Goal: Task Accomplishment & Management: Use online tool/utility

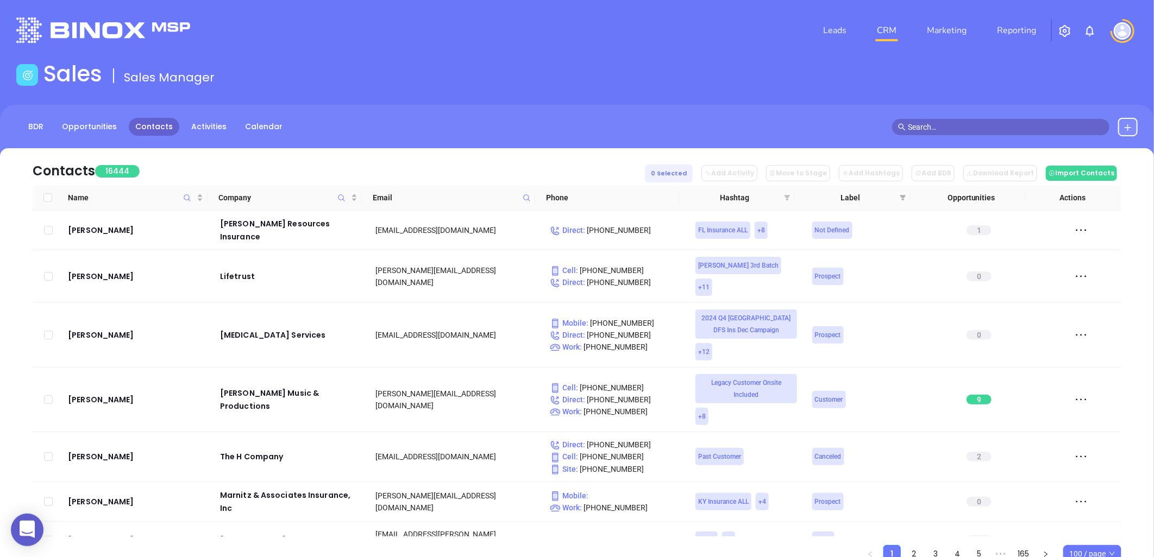
click at [788, 196] on icon "filter" at bounding box center [788, 197] width 6 height 5
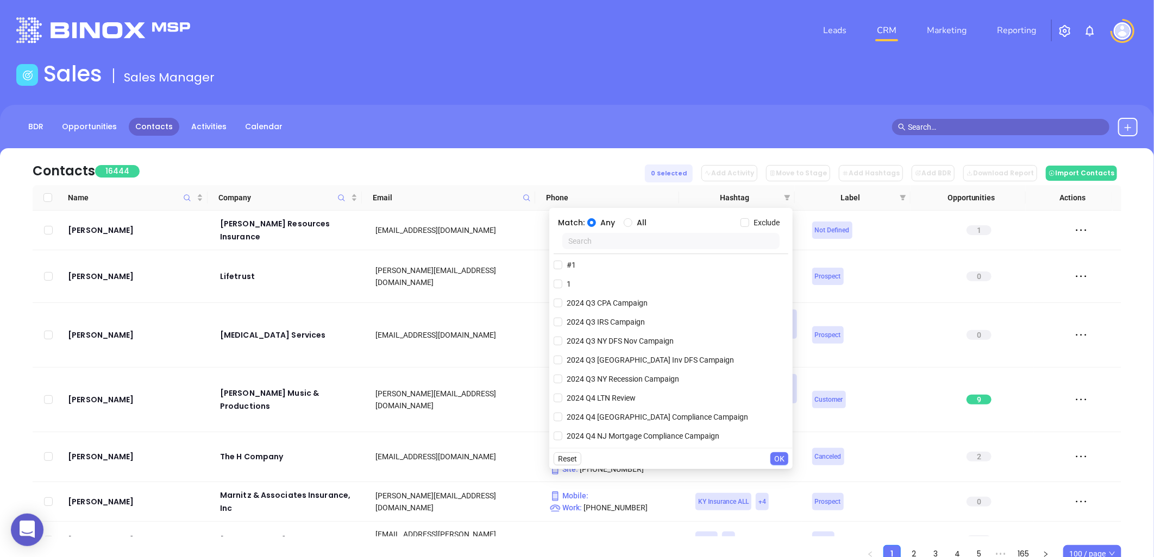
click at [694, 241] on input "text" at bounding box center [670, 241] width 217 height 16
paste input "NJ MOR NJML Q3 0825"
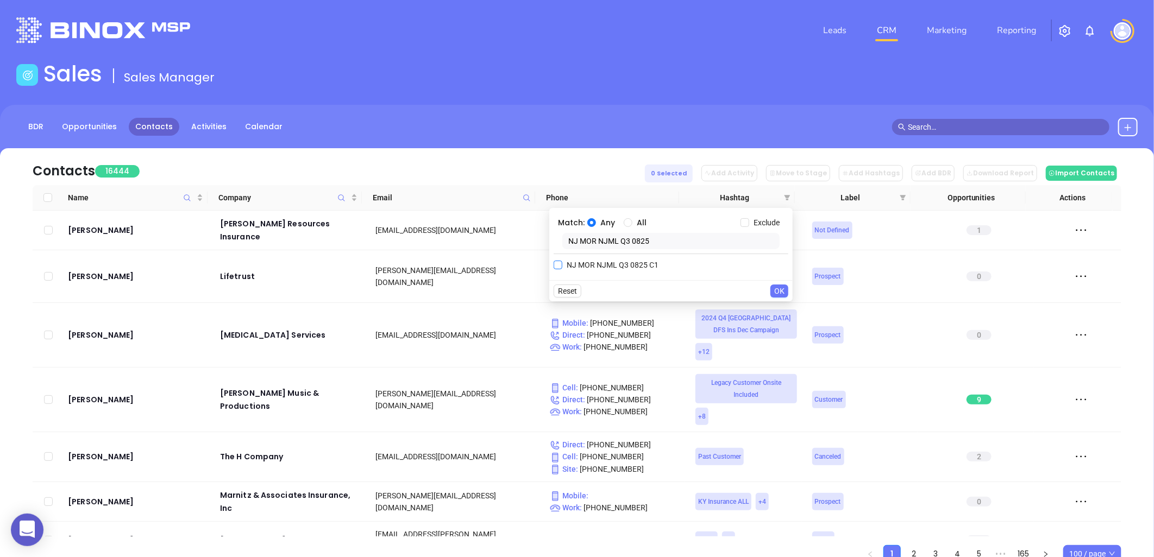
type input "NJ MOR NJML Q3 0825"
click at [623, 264] on span "NJ MOR NJML Q3 0825 C1" at bounding box center [612, 265] width 101 height 12
click at [562, 264] on input "NJ MOR NJML Q3 0825 C1" at bounding box center [558, 265] width 9 height 9
checkbox input "true"
click at [778, 310] on span "OK" at bounding box center [779, 313] width 10 height 12
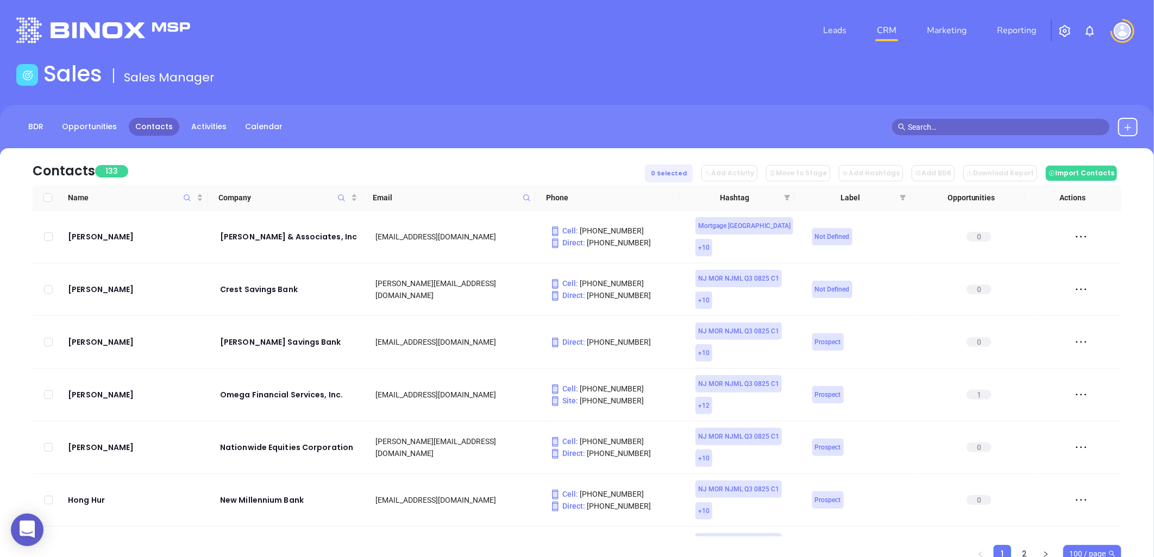
click at [1087, 551] on span "100 / page" at bounding box center [1092, 554] width 46 height 16
click at [1084, 531] on div "500 / page" at bounding box center [1092, 531] width 41 height 12
click at [49, 196] on input "Select all" at bounding box center [47, 196] width 9 height 9
checkbox input "true"
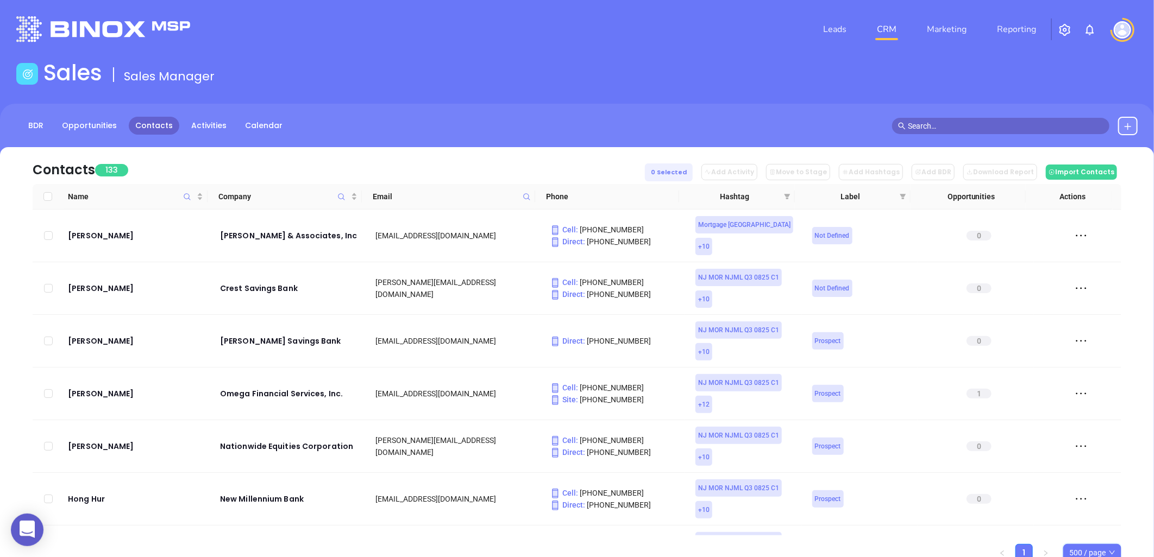
checkbox input "true"
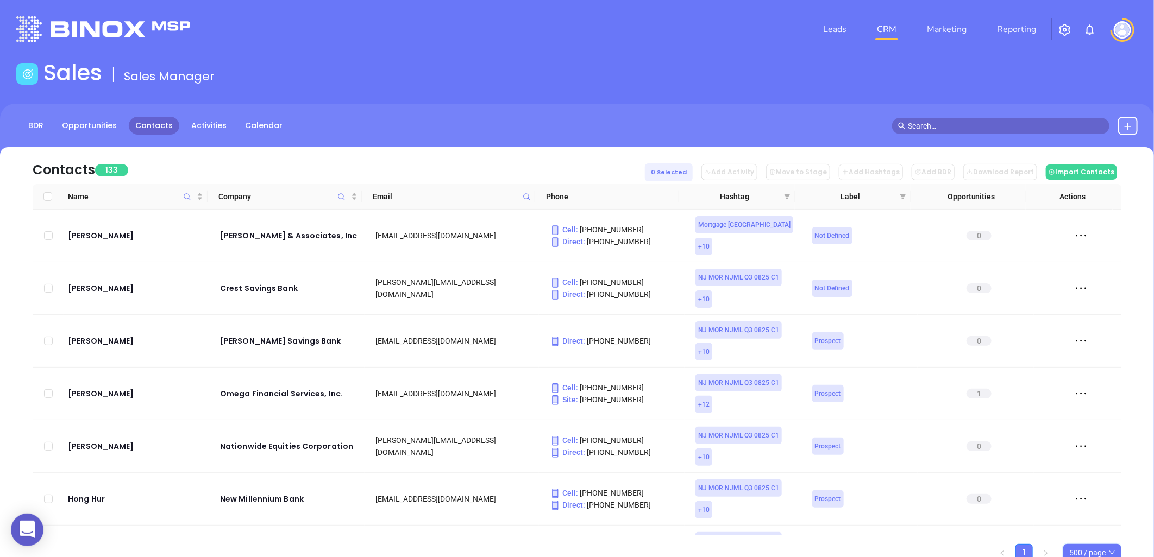
checkbox input "true"
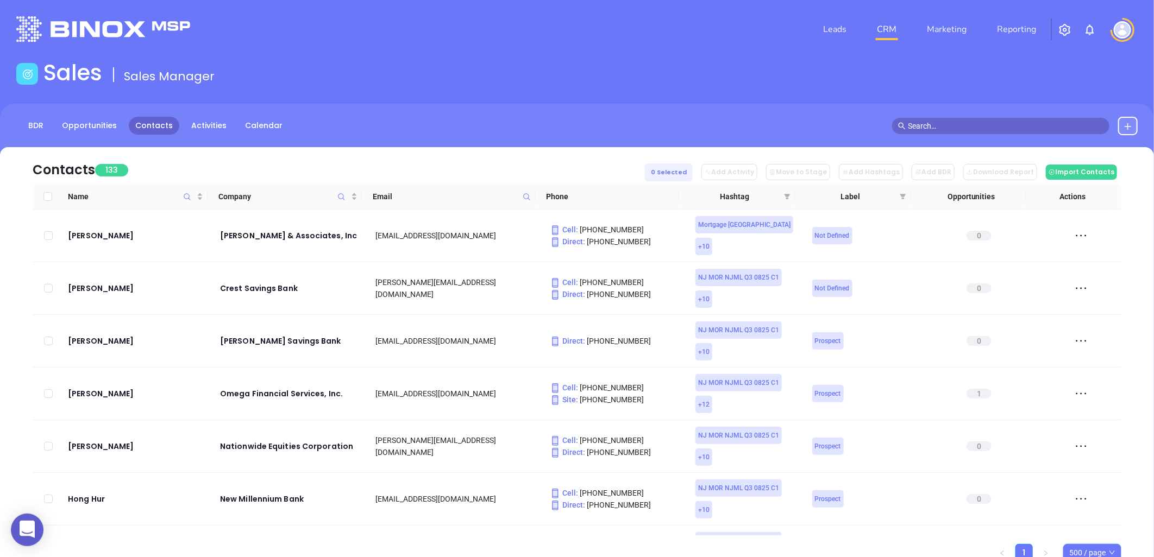
checkbox input "true"
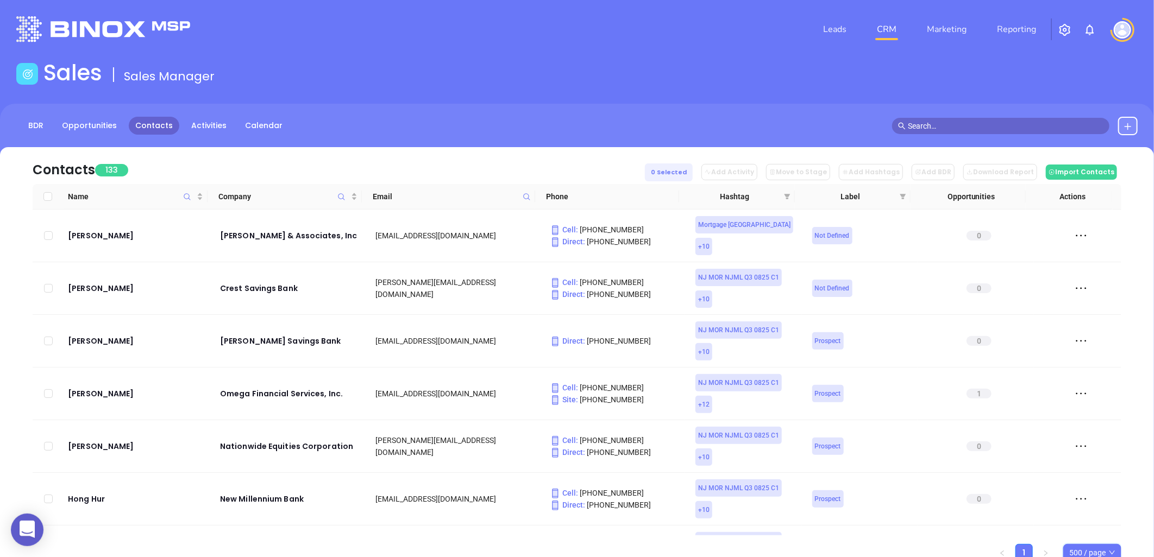
checkbox input "true"
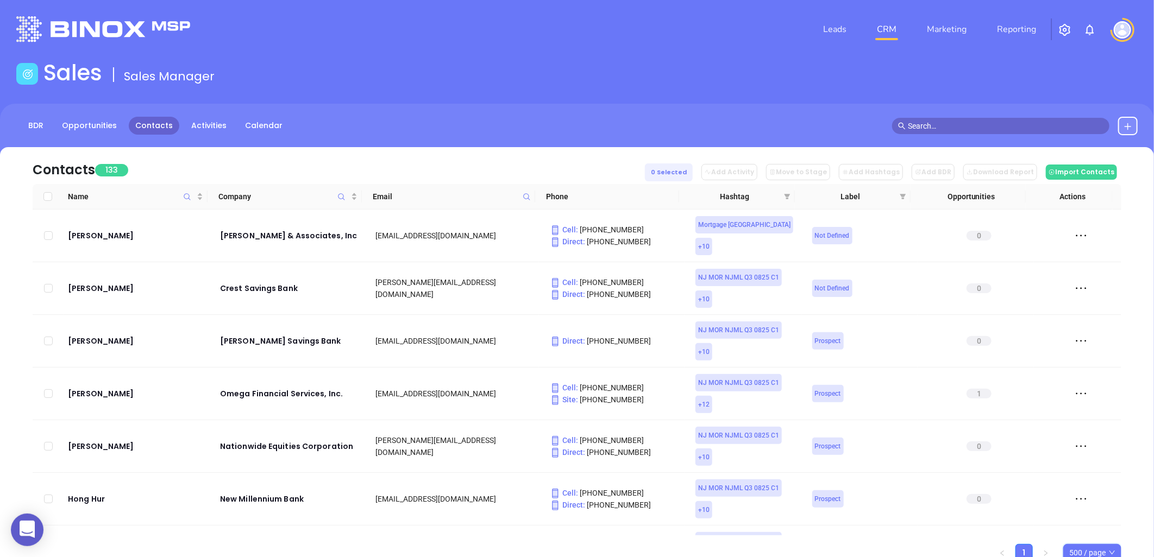
checkbox input "true"
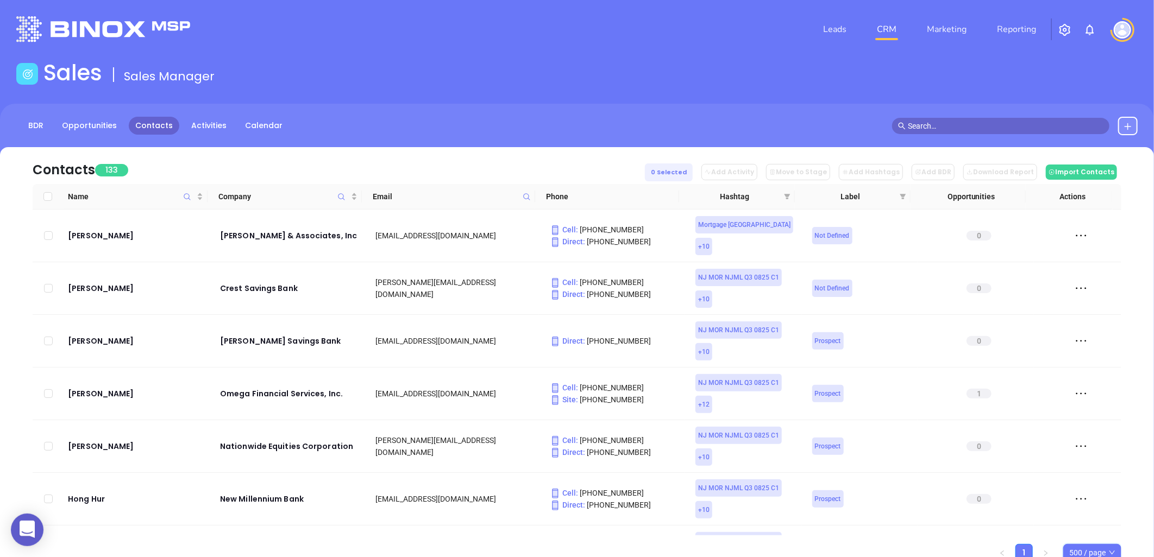
checkbox input "true"
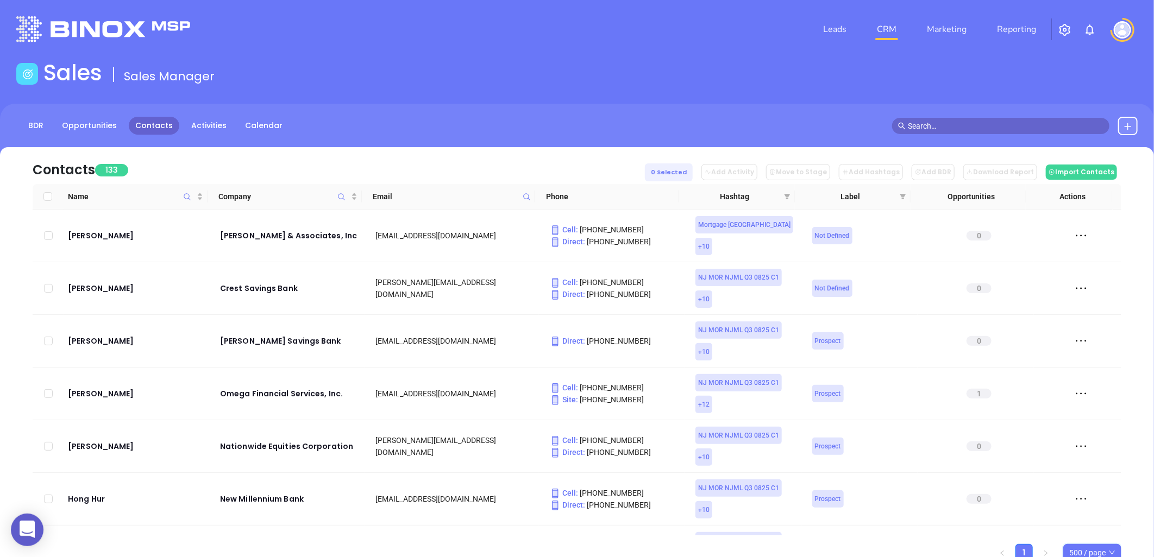
checkbox input "true"
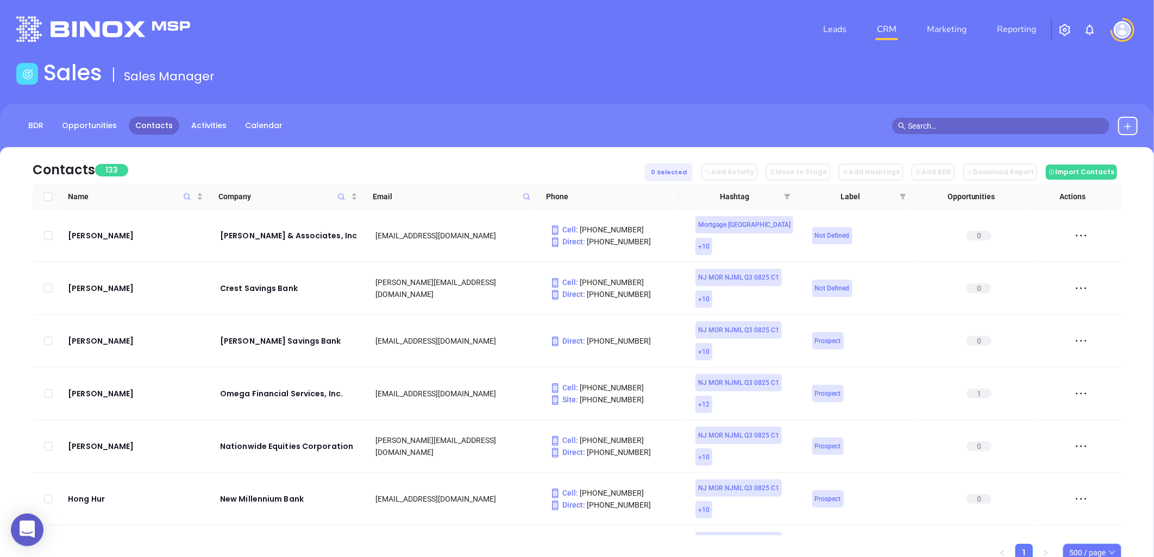
checkbox input "true"
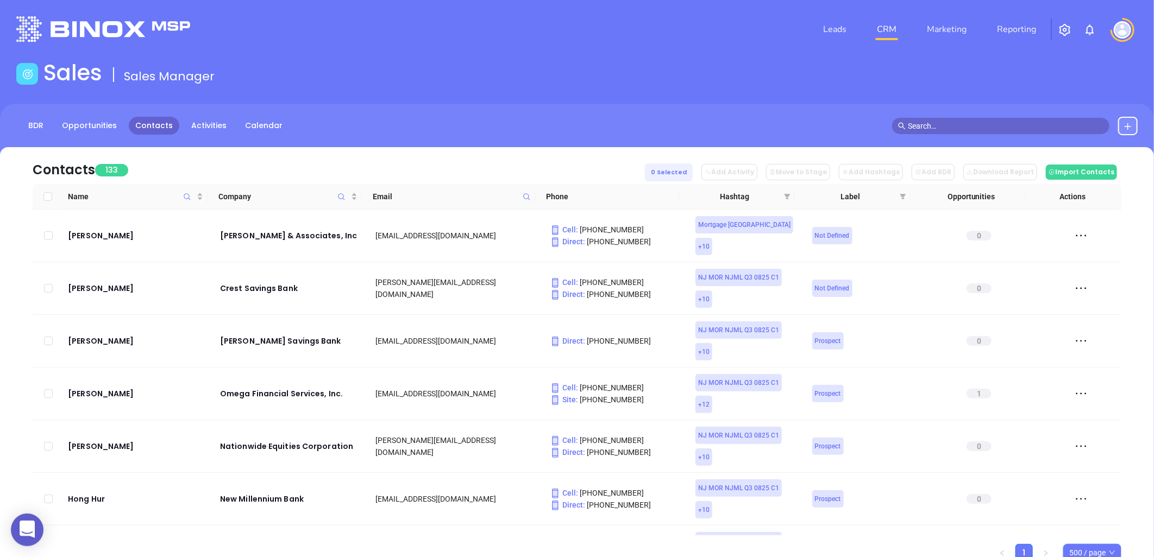
checkbox input "true"
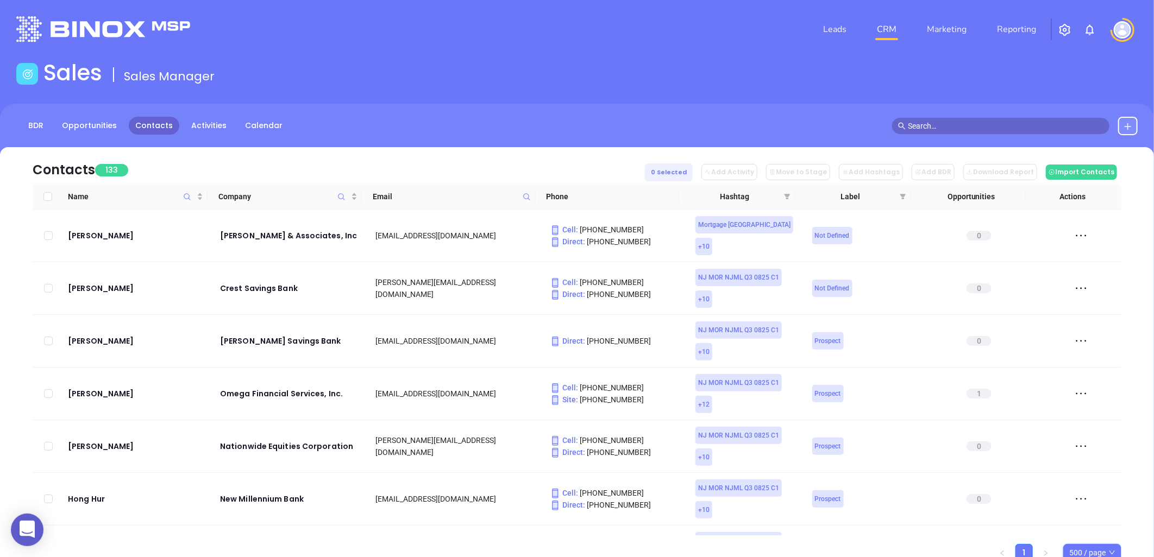
checkbox input "true"
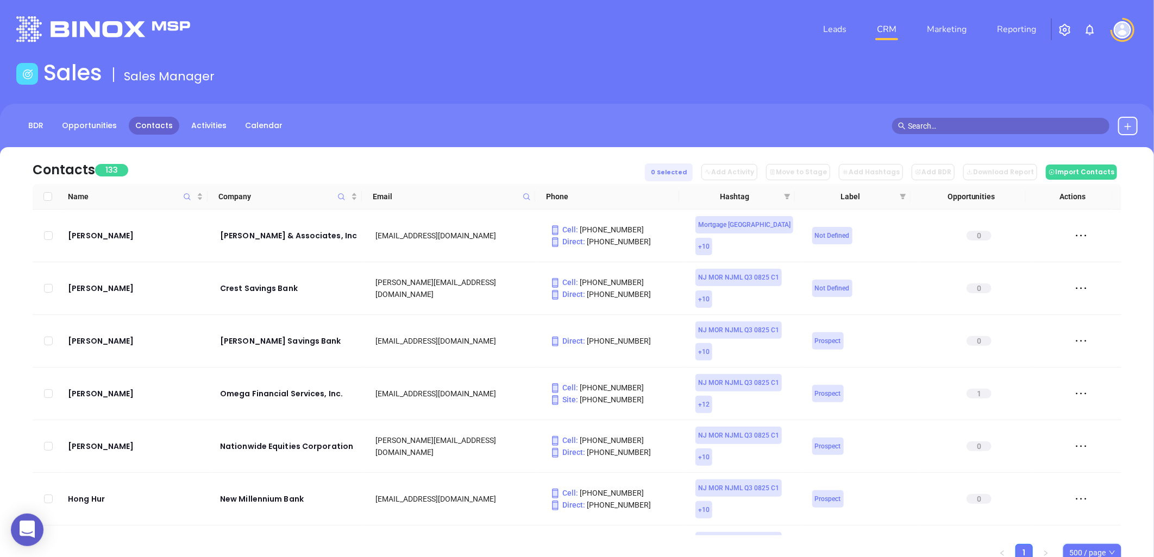
checkbox input "true"
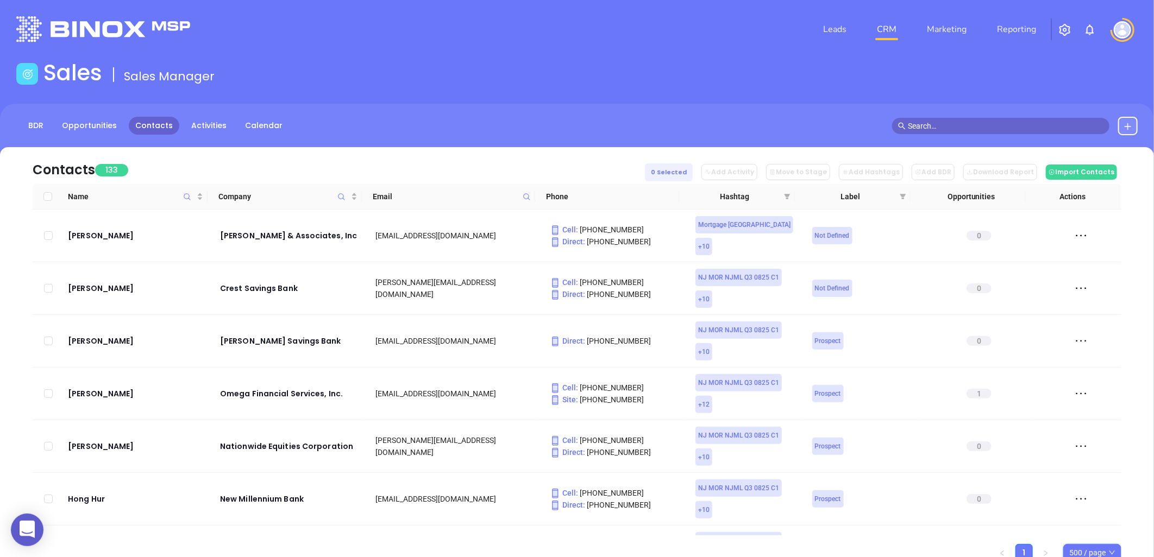
checkbox input "true"
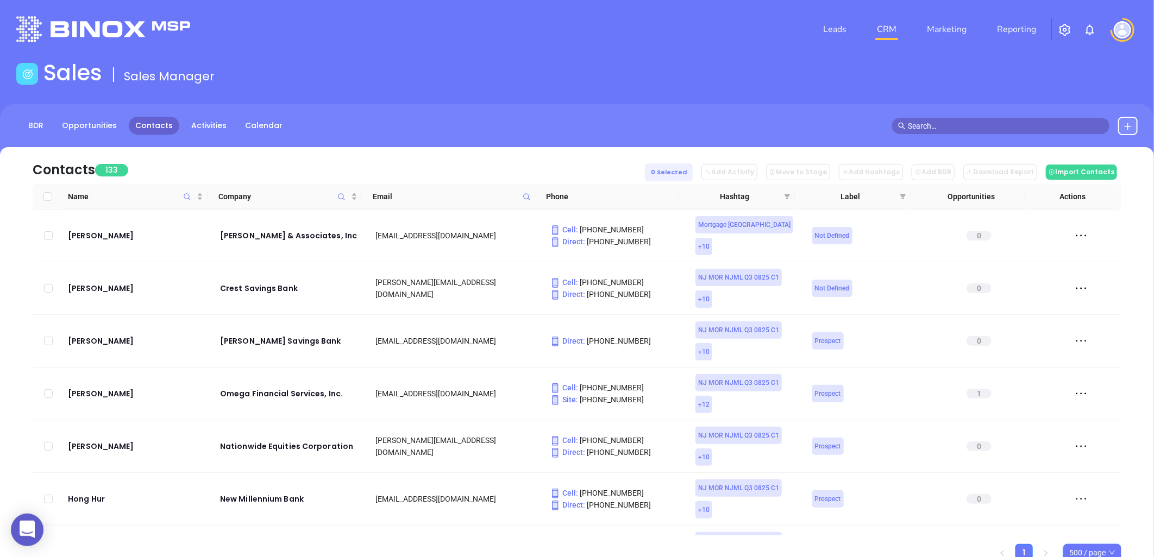
checkbox input "true"
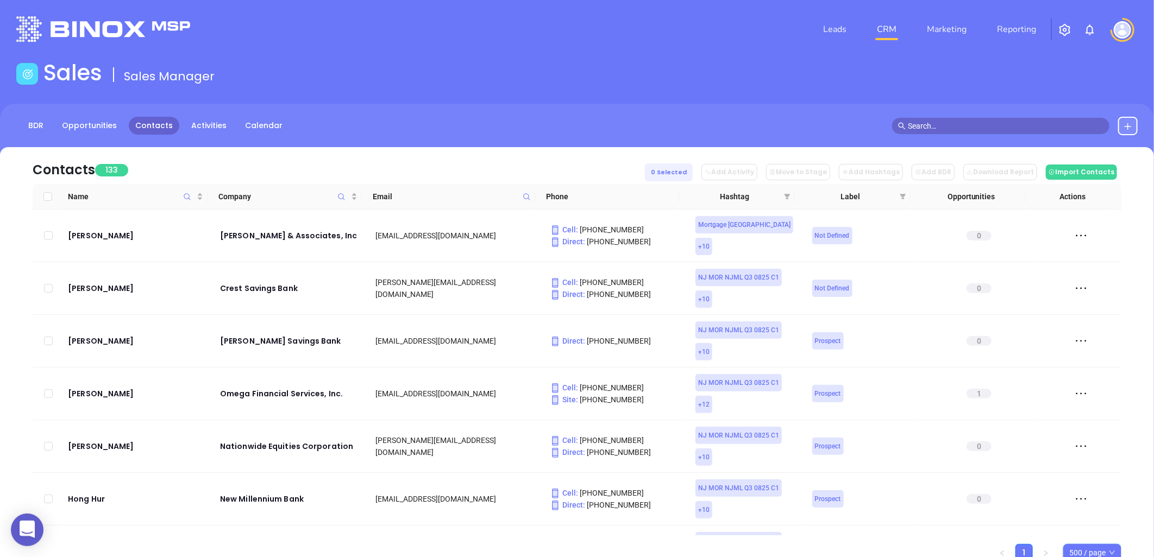
checkbox input "true"
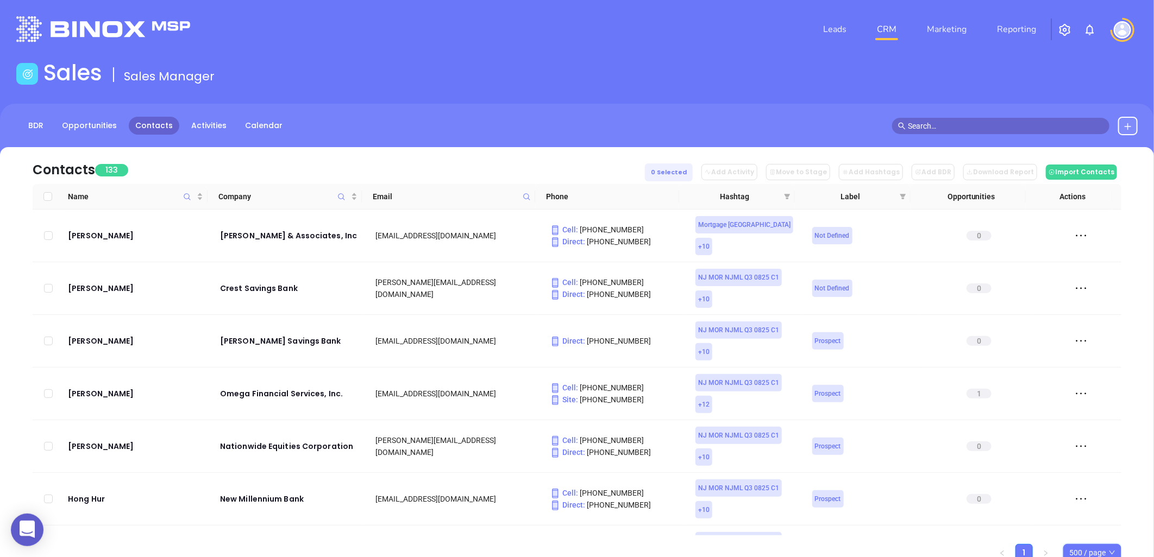
checkbox input "true"
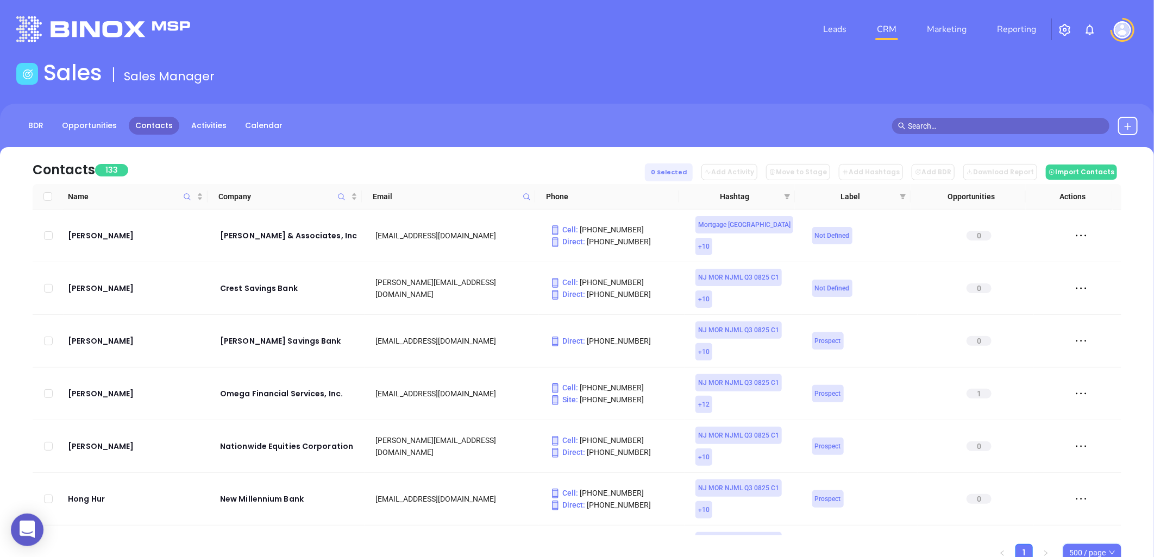
checkbox input "true"
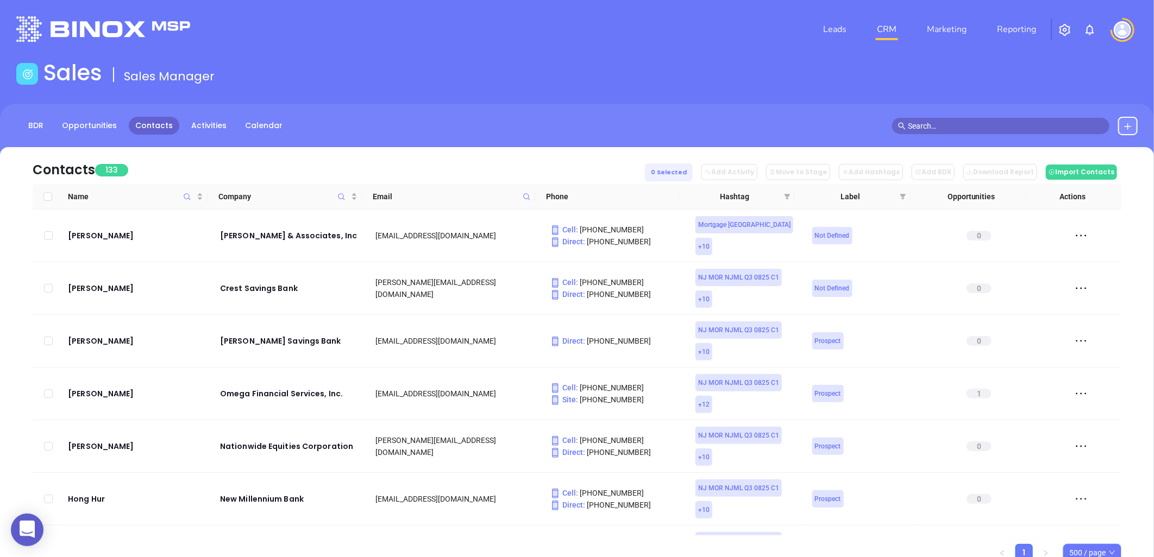
checkbox input "true"
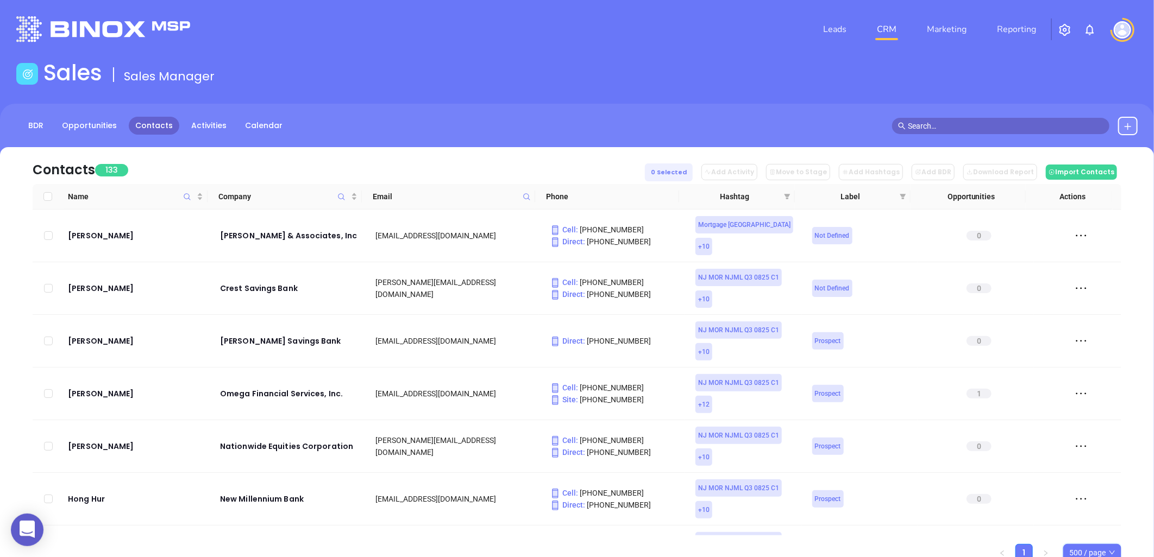
checkbox input "true"
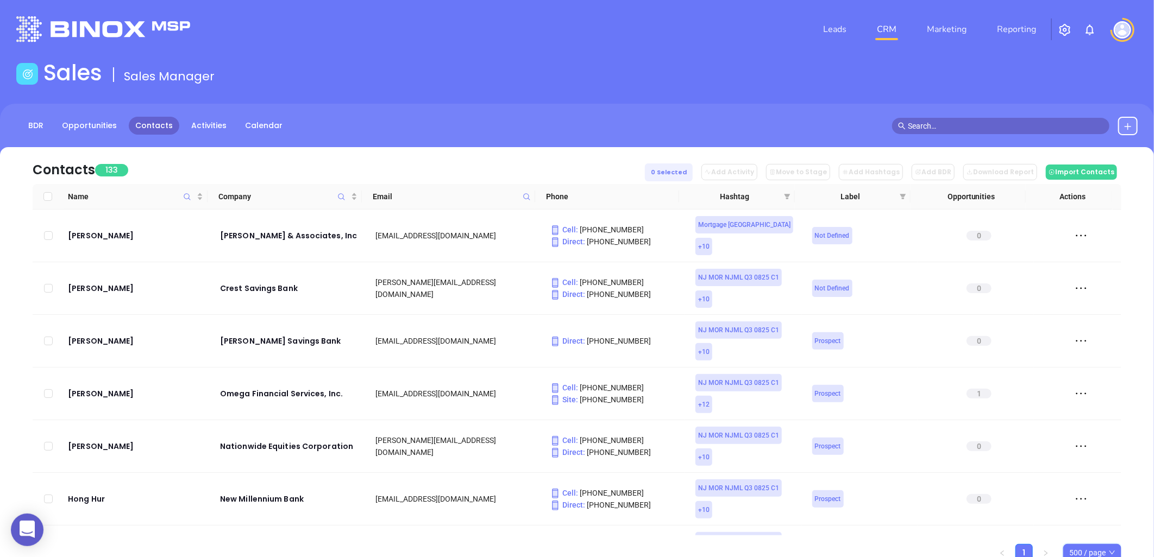
checkbox input "true"
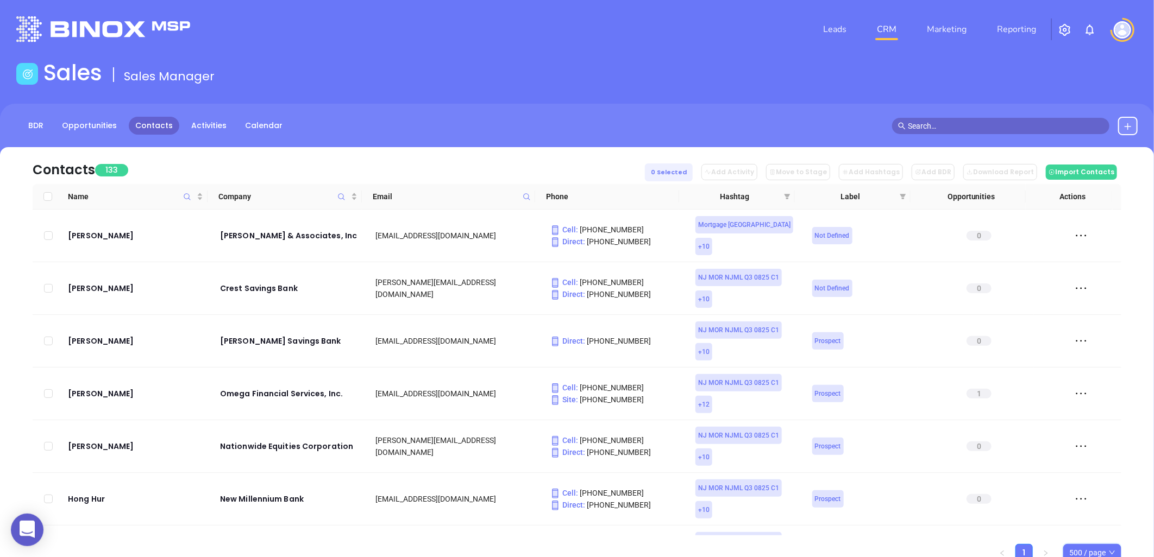
checkbox input "true"
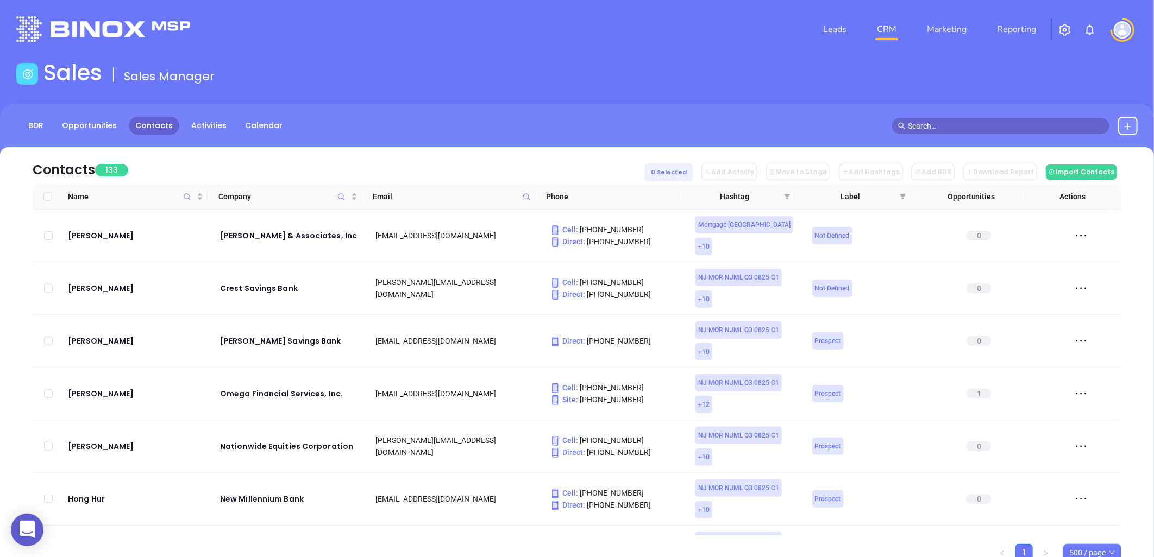
checkbox input "true"
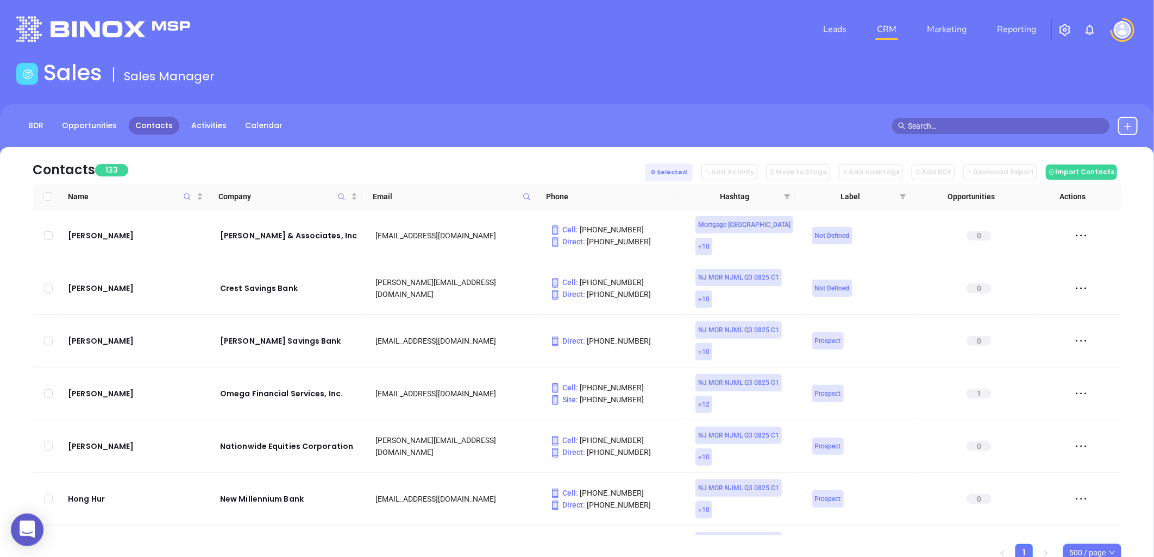
checkbox input "true"
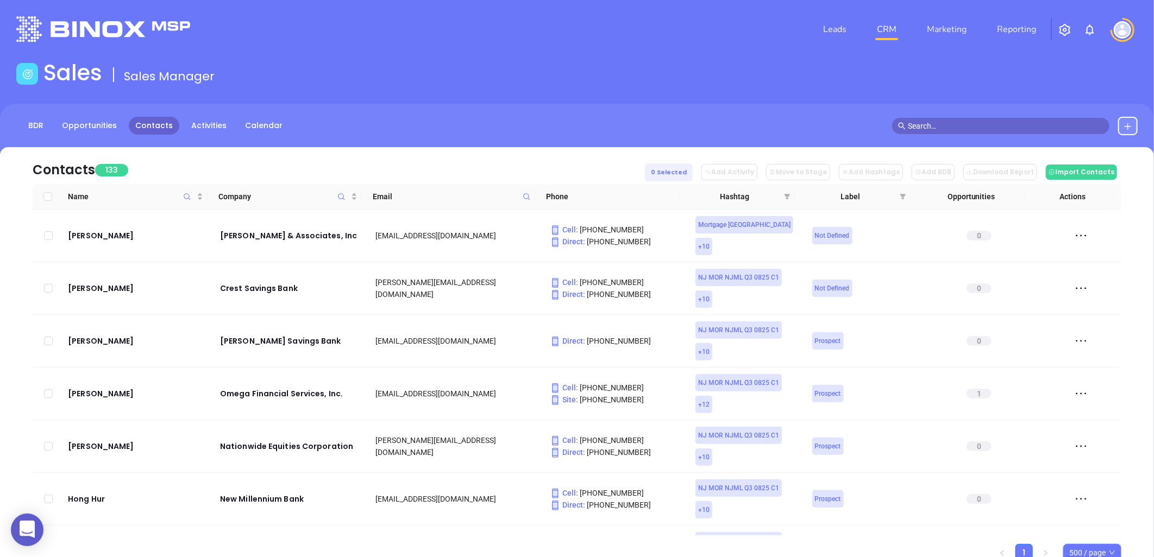
checkbox input "true"
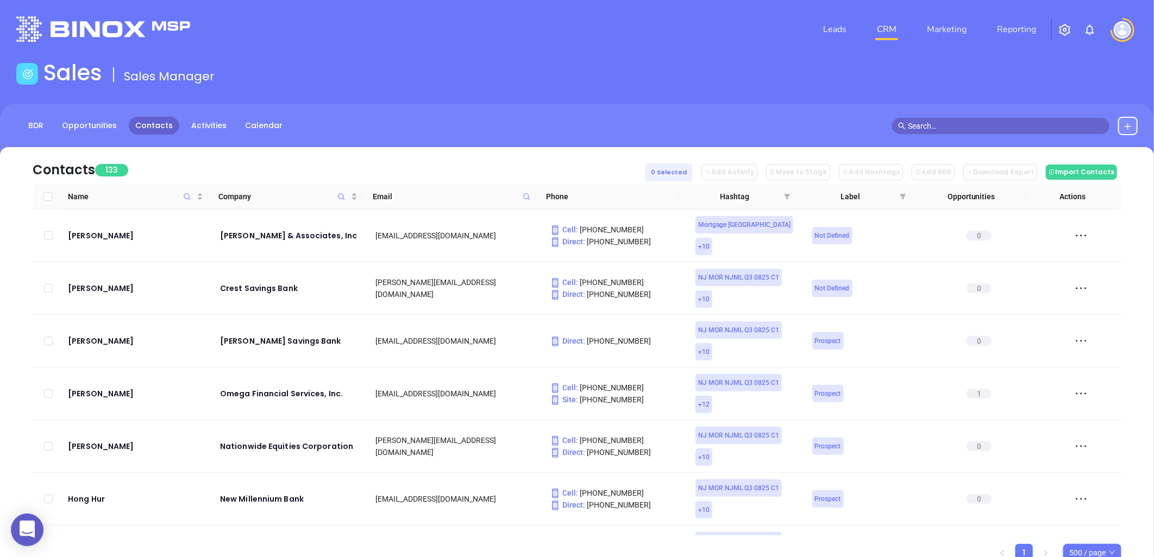
checkbox input "true"
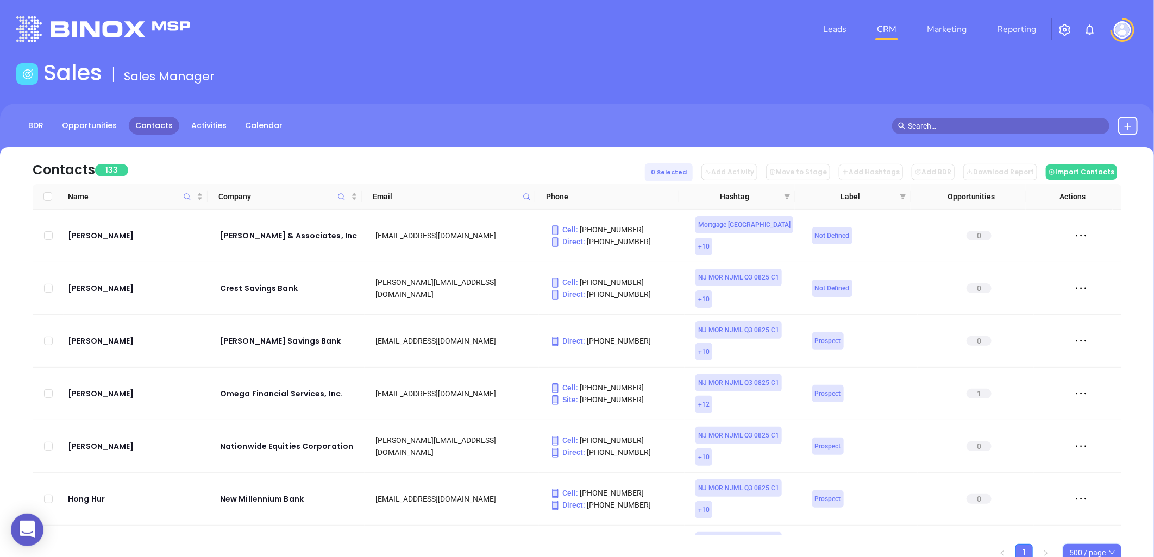
checkbox input "true"
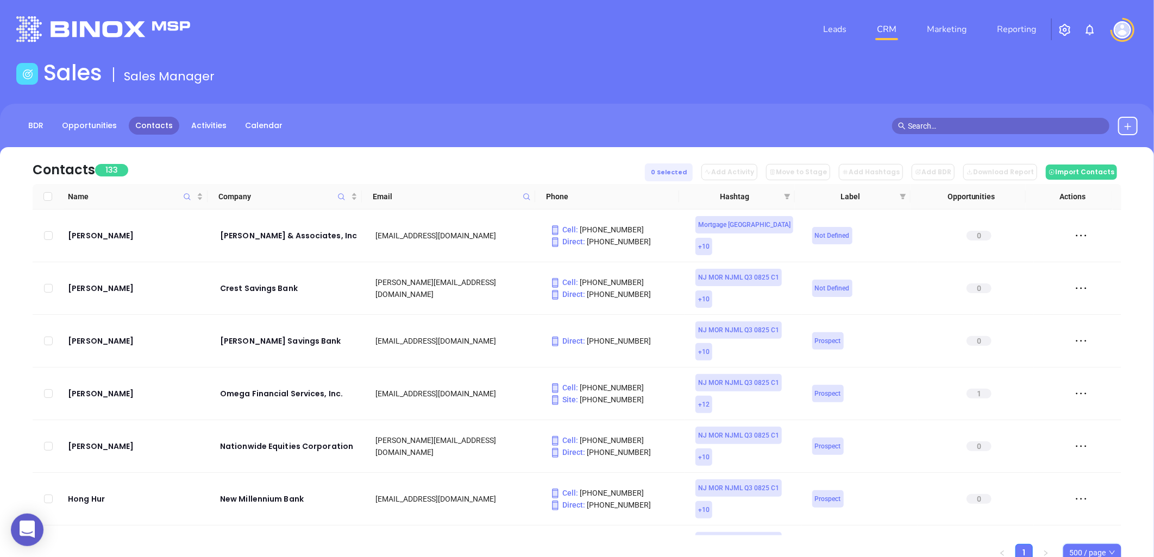
checkbox input "true"
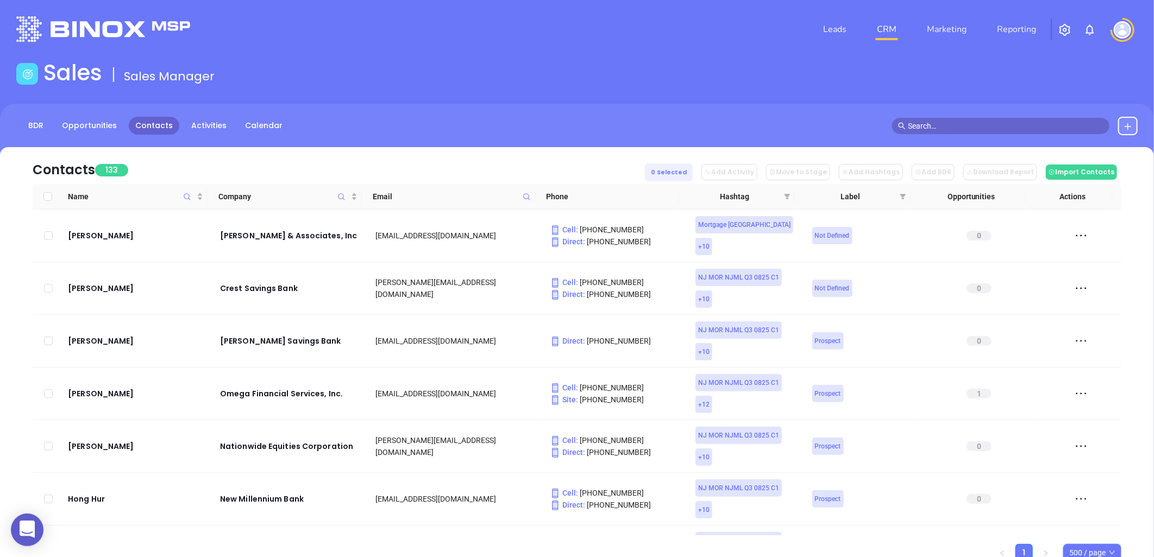
checkbox input "true"
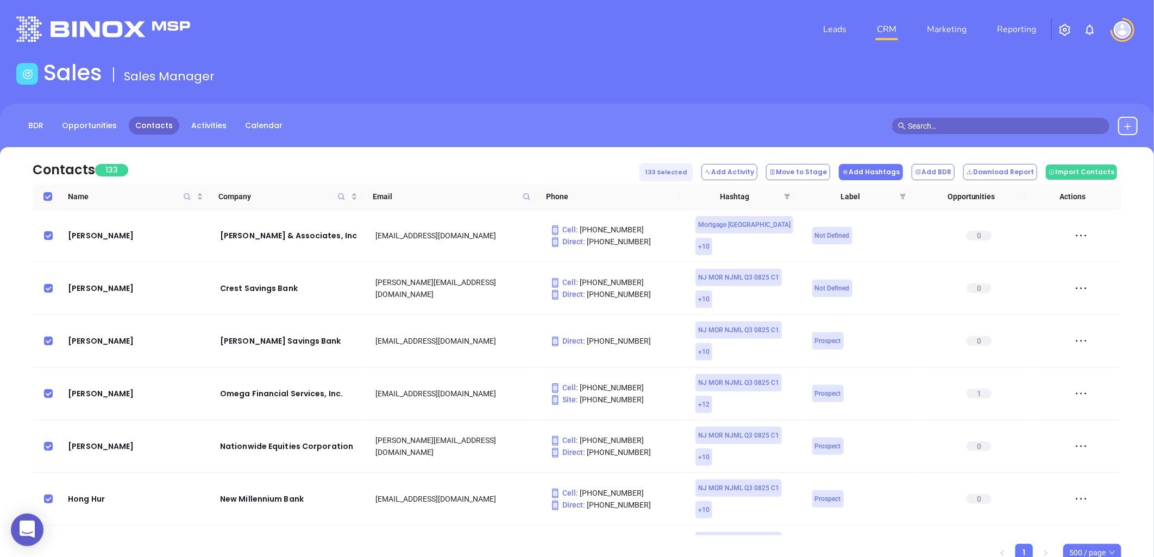
click at [890, 171] on button "Add Hashtags" at bounding box center [871, 172] width 64 height 16
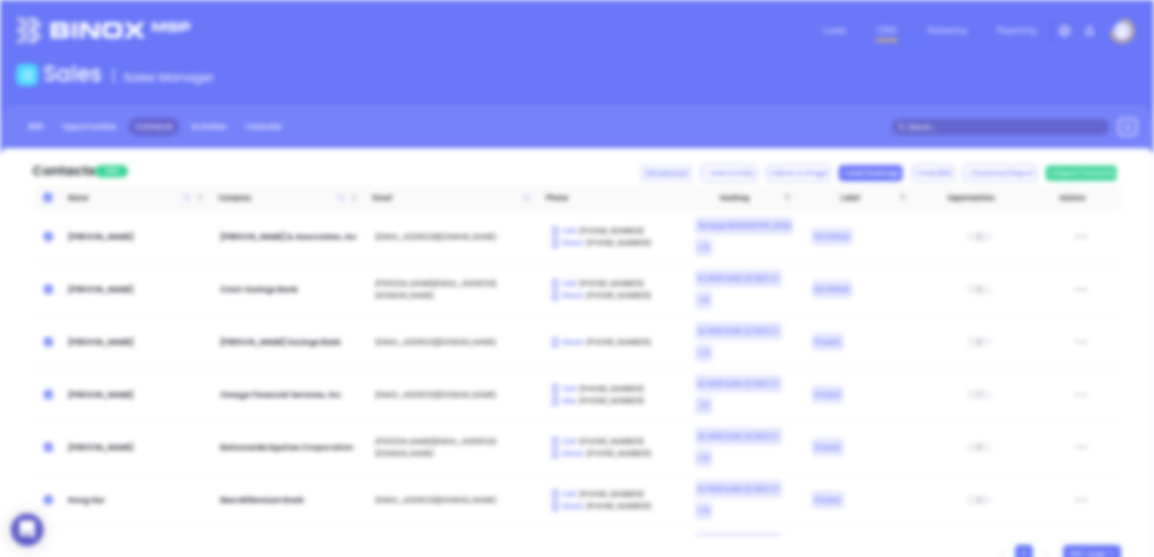
scroll to position [0, 0]
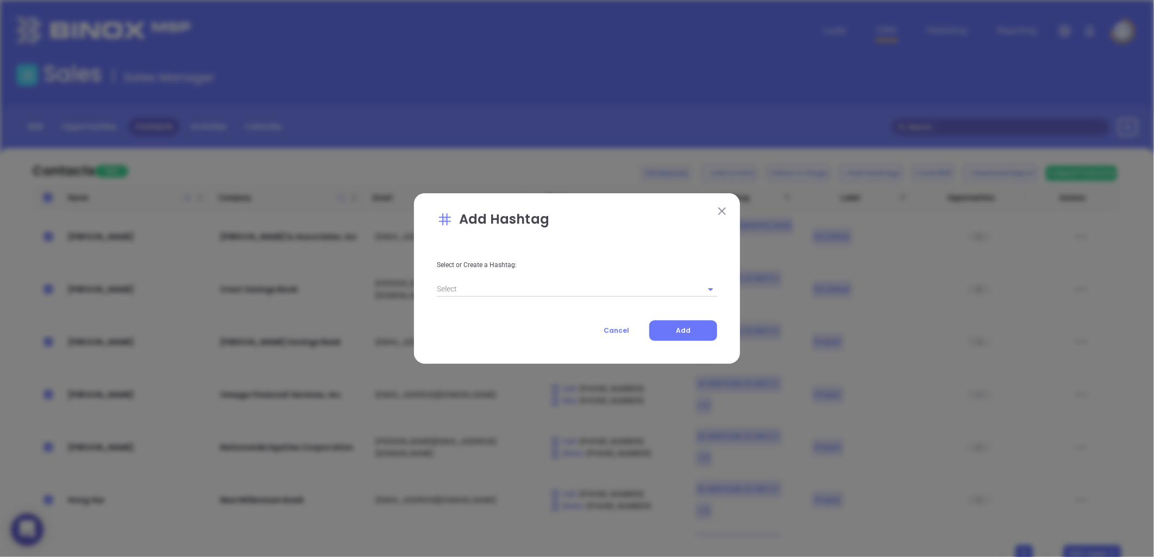
click at [491, 294] on input "text" at bounding box center [562, 289] width 250 height 16
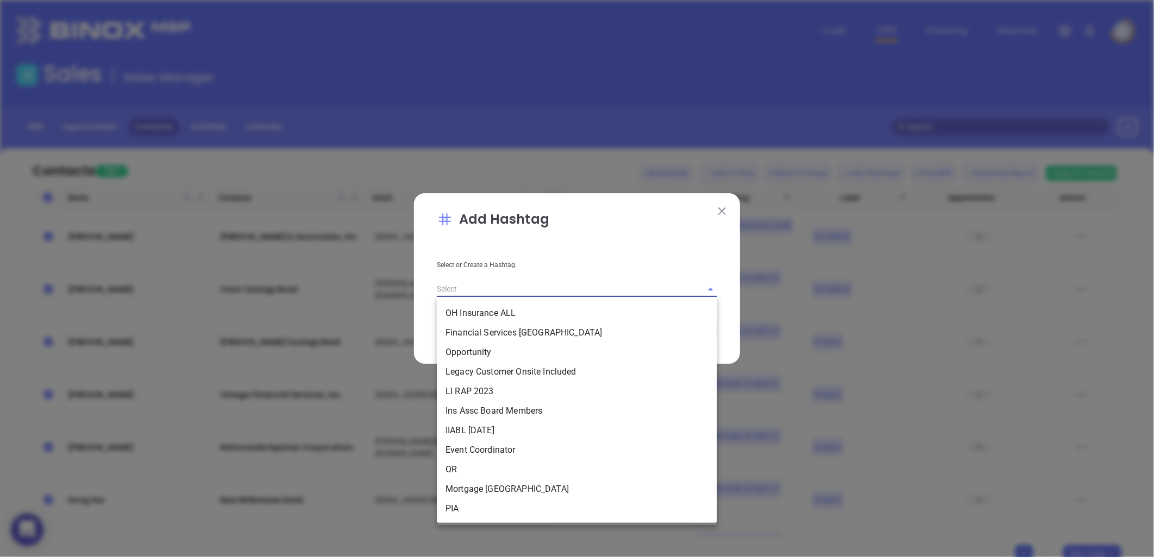
paste input "KarinaQ32025 NJMort"
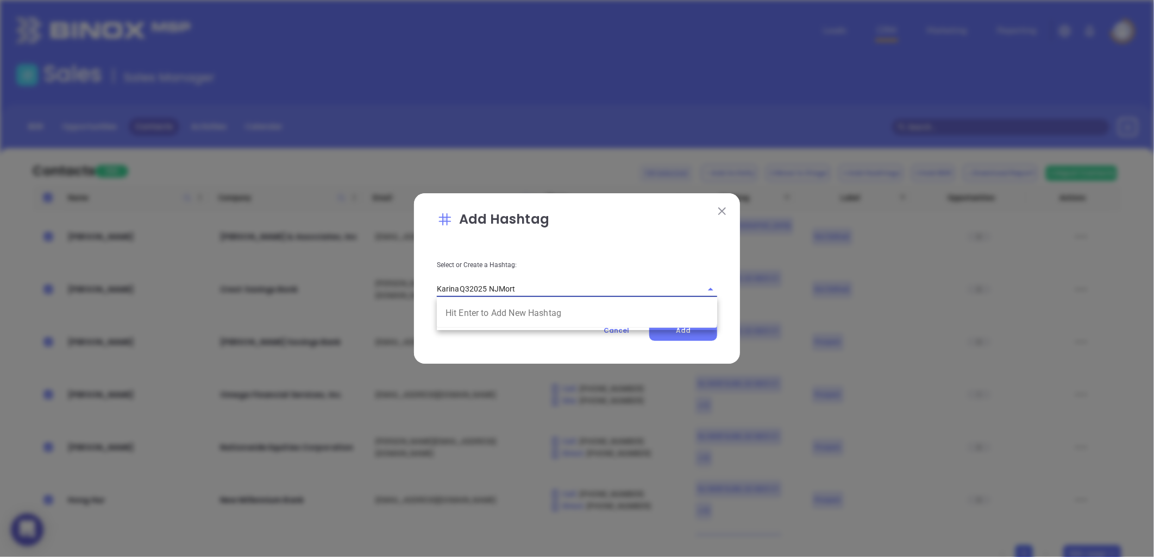
type input "KarinaQ32025 NJMort"
click at [725, 208] on img at bounding box center [722, 212] width 8 height 8
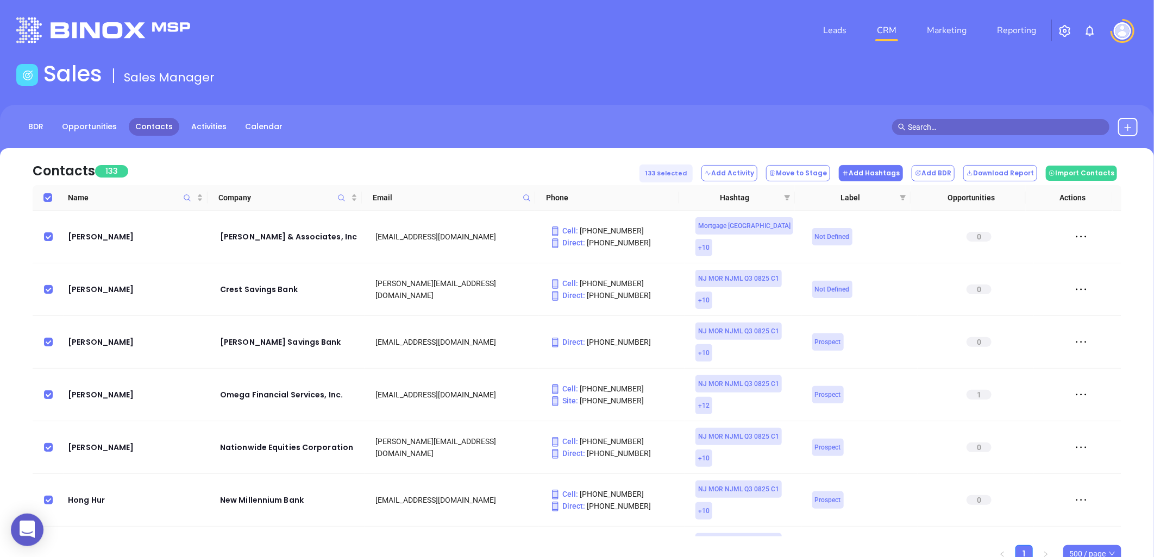
click at [891, 174] on button "Add Hashtags" at bounding box center [871, 173] width 64 height 16
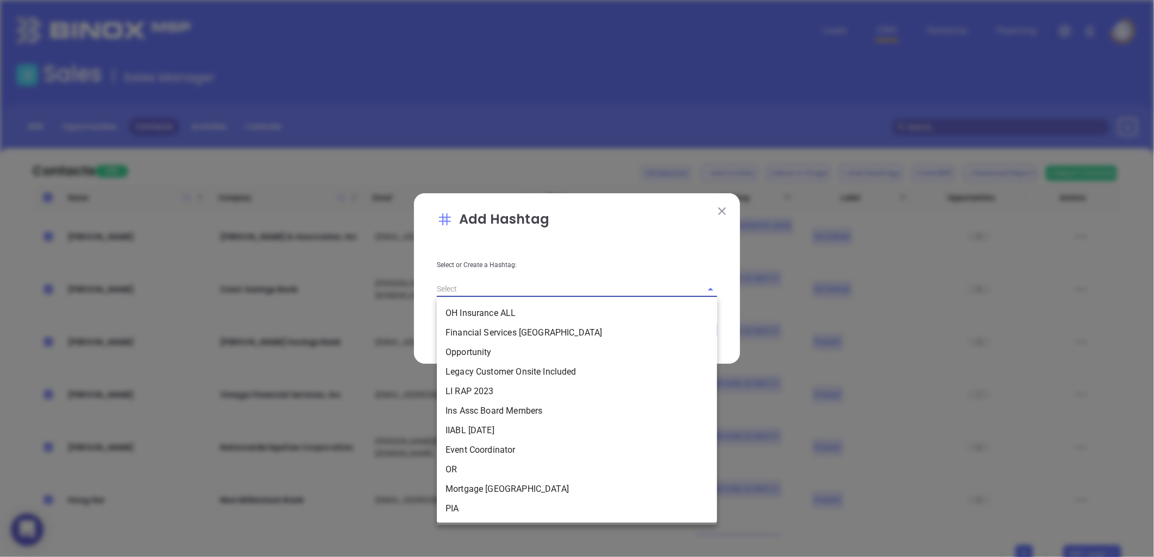
click at [529, 292] on input "text" at bounding box center [562, 289] width 250 height 16
paste input "KarinaQ32025 NJMort"
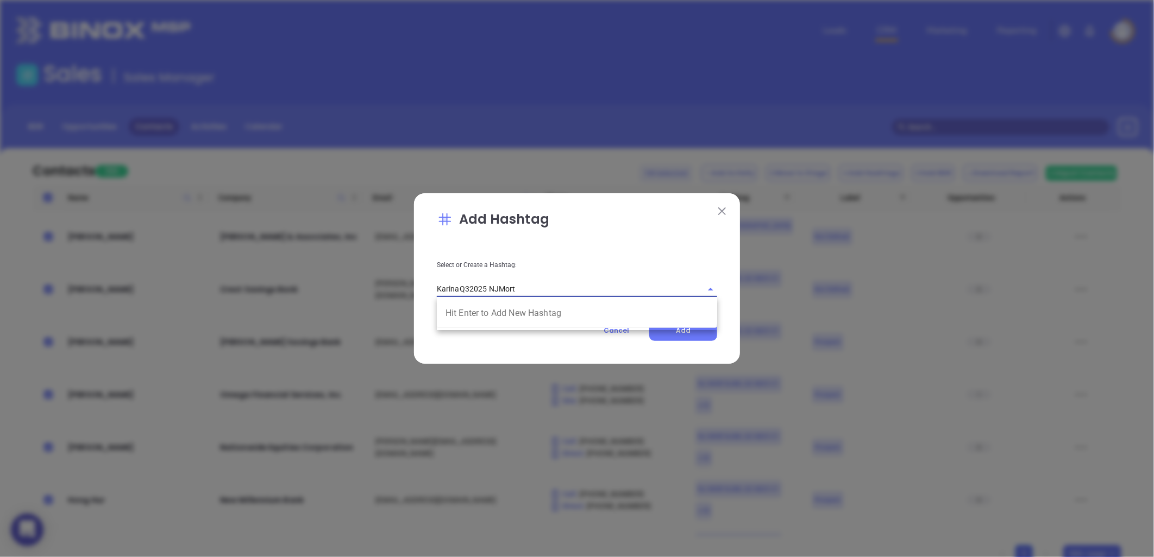
type input "KarinaQ32025 NJMort"
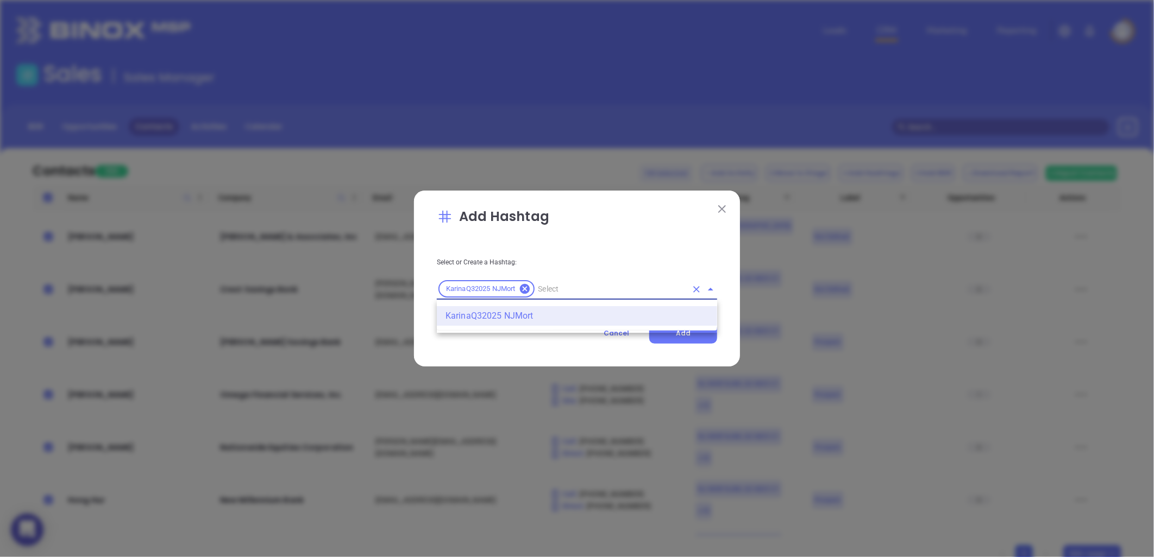
click at [466, 312] on li "KarinaQ32025 NJMort" at bounding box center [577, 316] width 280 height 20
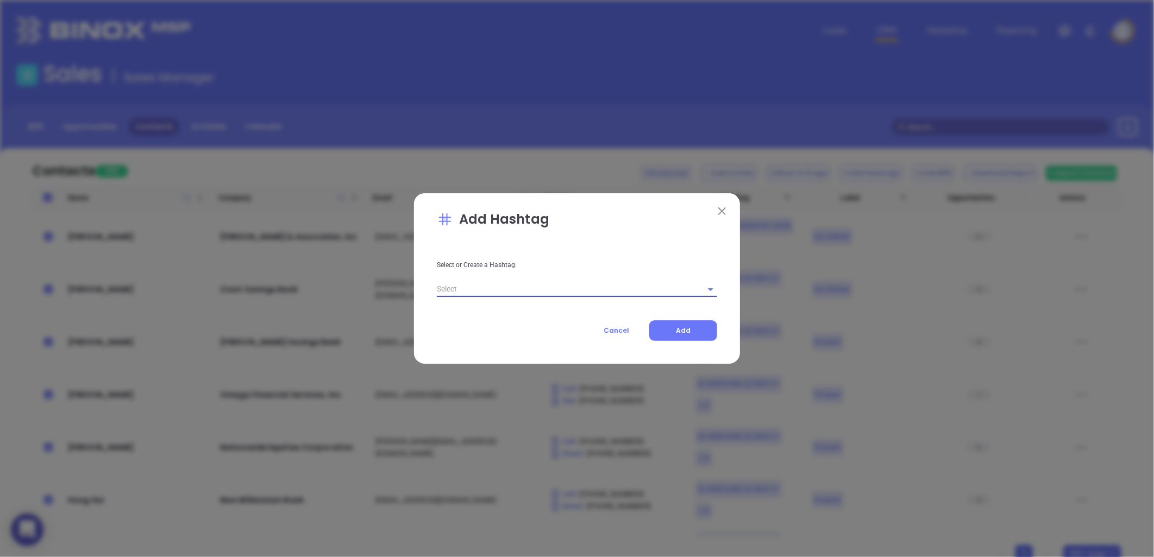
click at [481, 286] on input "text" at bounding box center [562, 289] width 250 height 16
click at [486, 309] on li "KarinaQ32025 NJMort" at bounding box center [577, 314] width 280 height 20
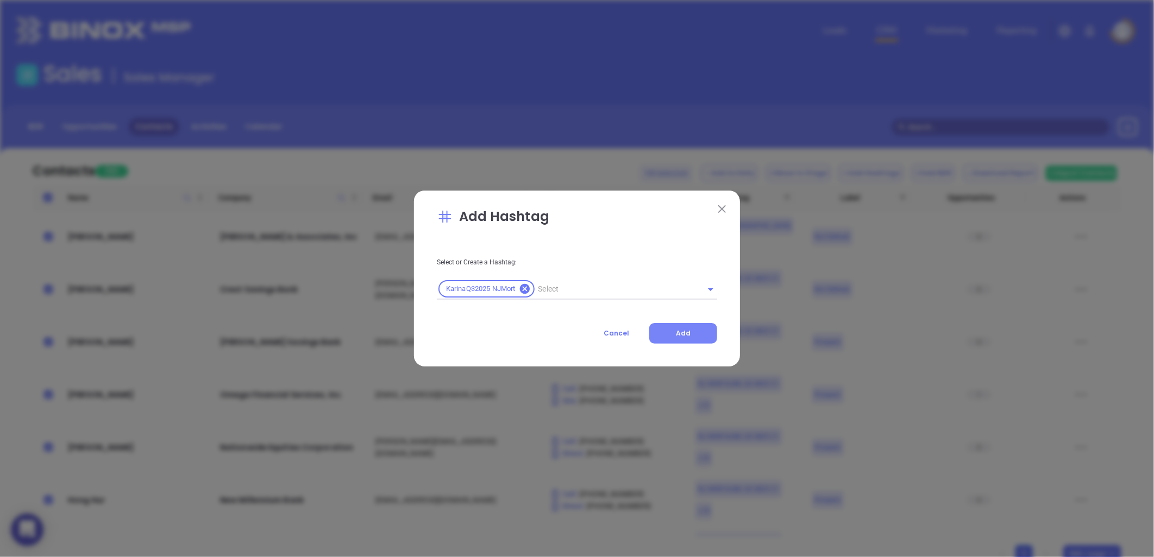
click at [688, 328] on button "Add" at bounding box center [683, 333] width 68 height 21
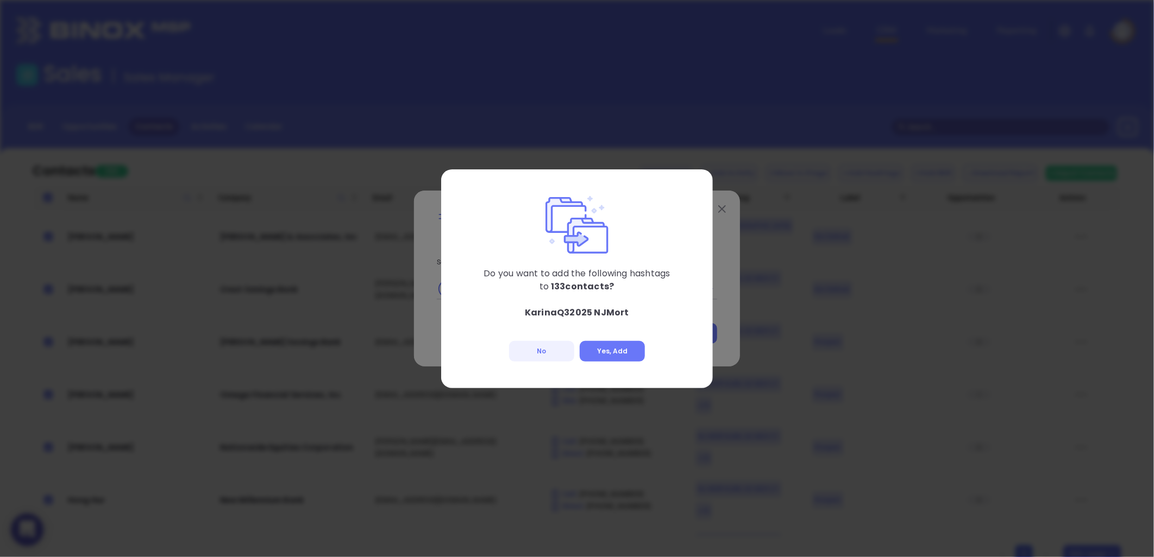
click at [625, 340] on div "Do you want to add the following hashtags to 133 contacts? KarinaQ32025 NJMort …" at bounding box center [577, 279] width 272 height 219
click at [620, 354] on button "Yes, Add" at bounding box center [612, 351] width 65 height 21
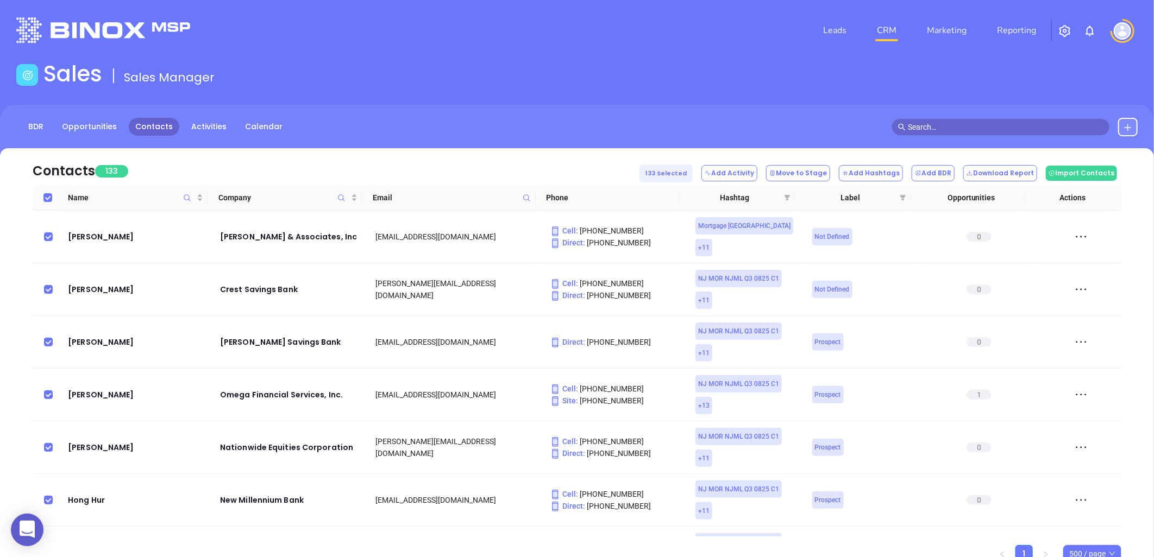
click at [49, 193] on input "Select all" at bounding box center [47, 197] width 9 height 9
checkbox input "false"
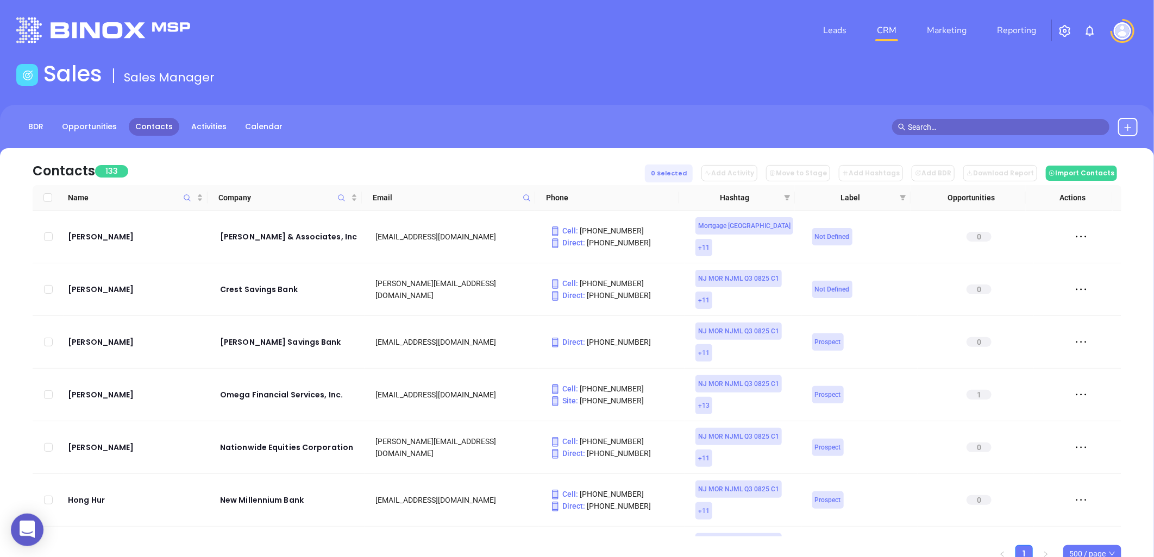
checkbox input "false"
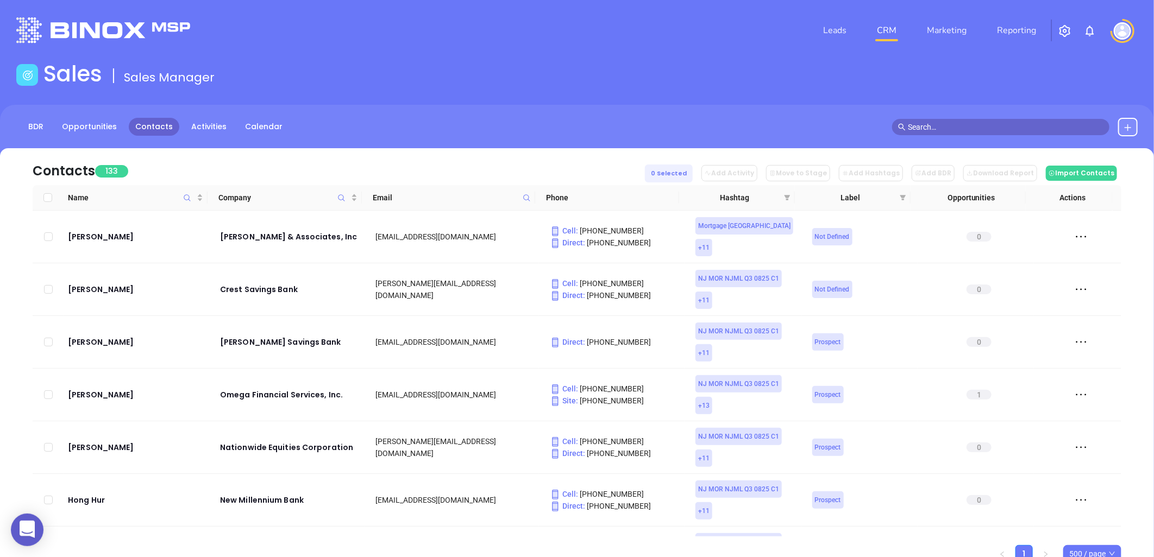
checkbox input "false"
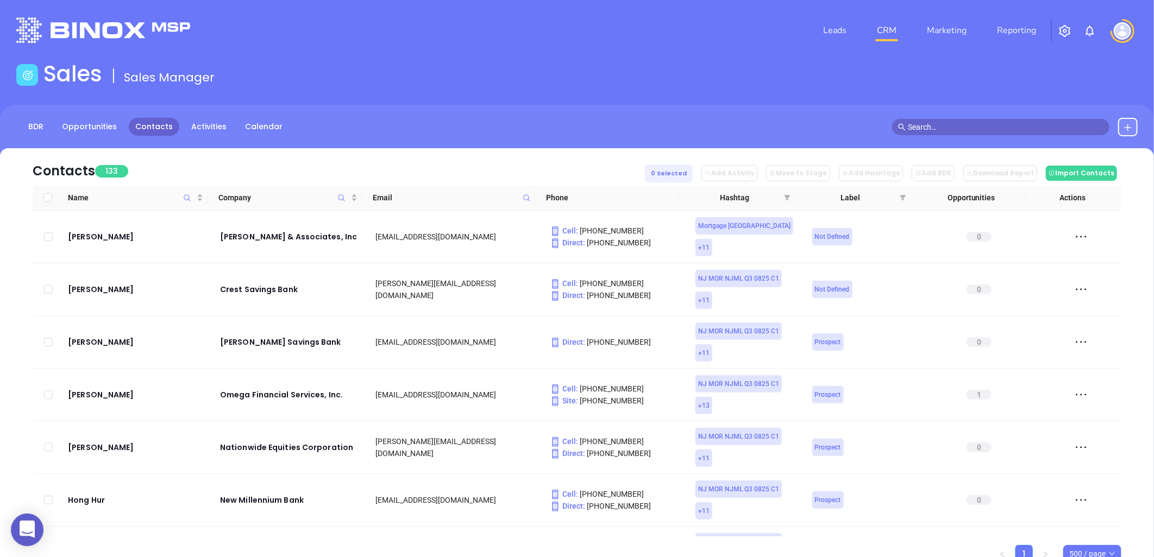
checkbox input "false"
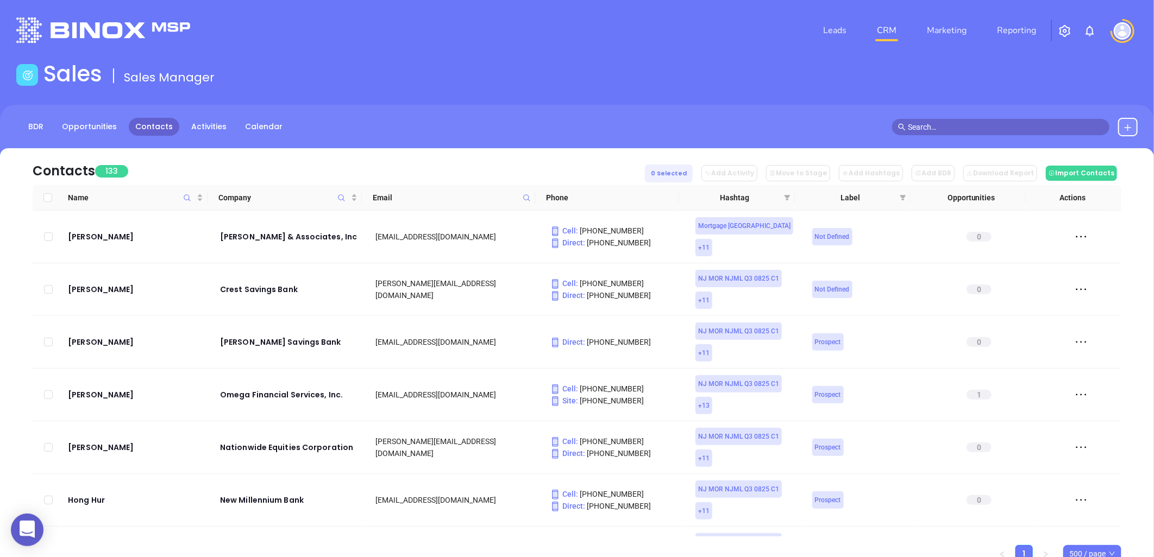
checkbox input "false"
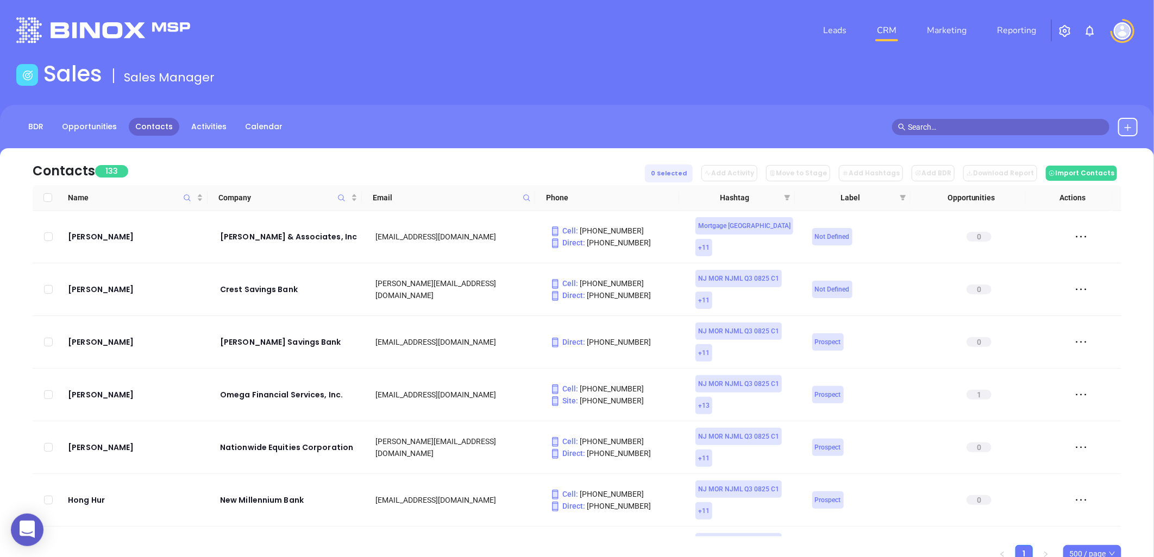
checkbox input "false"
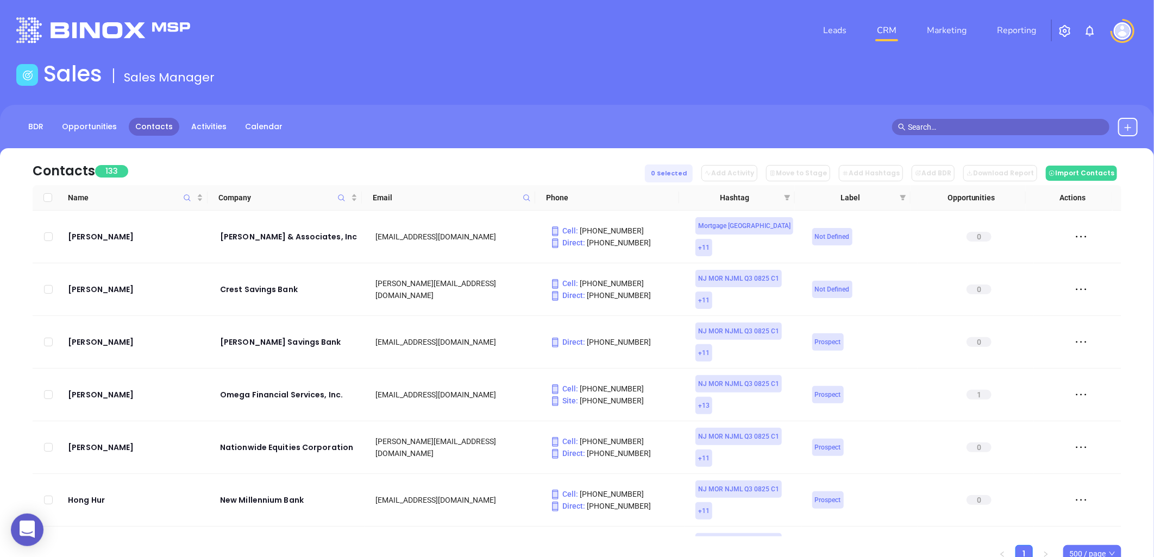
checkbox input "false"
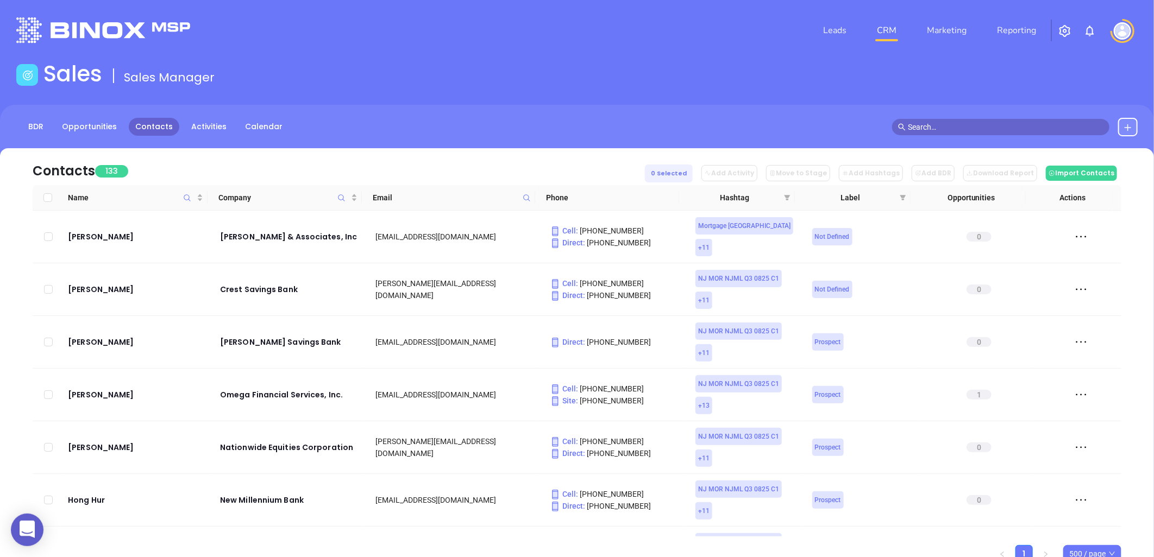
checkbox input "false"
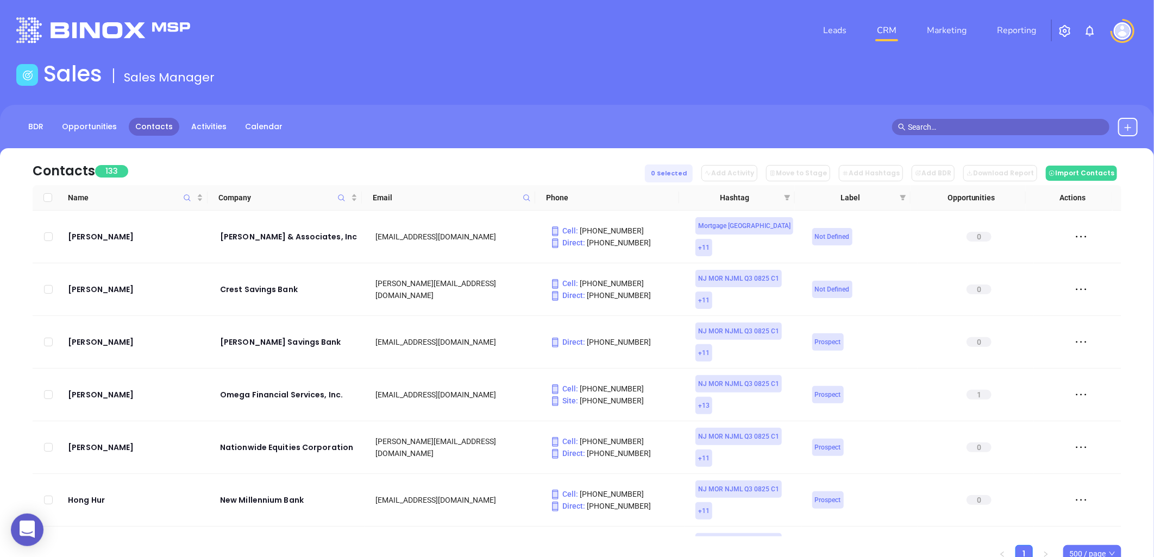
checkbox input "false"
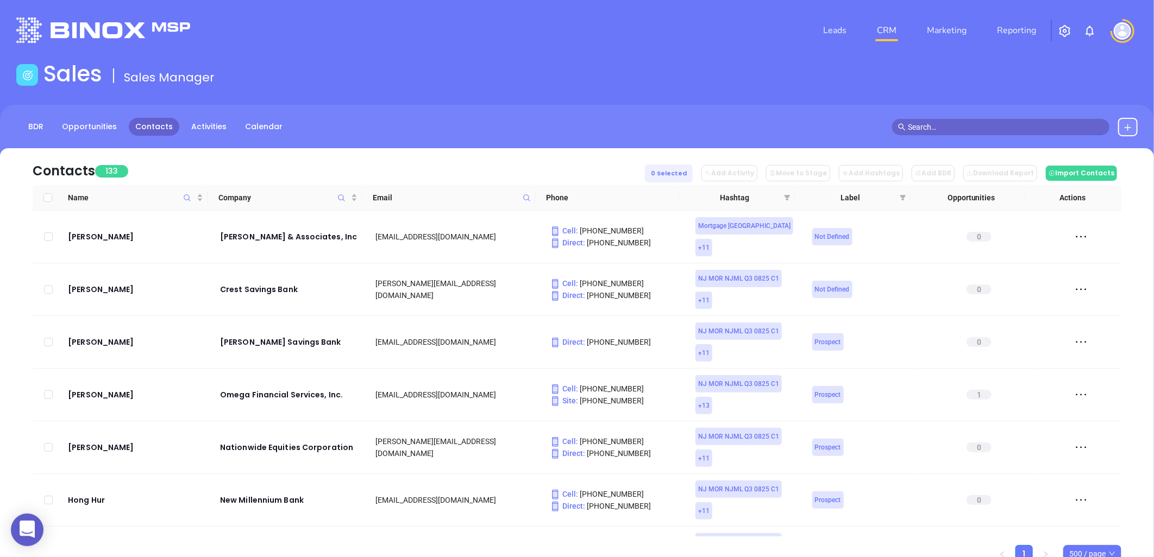
checkbox input "false"
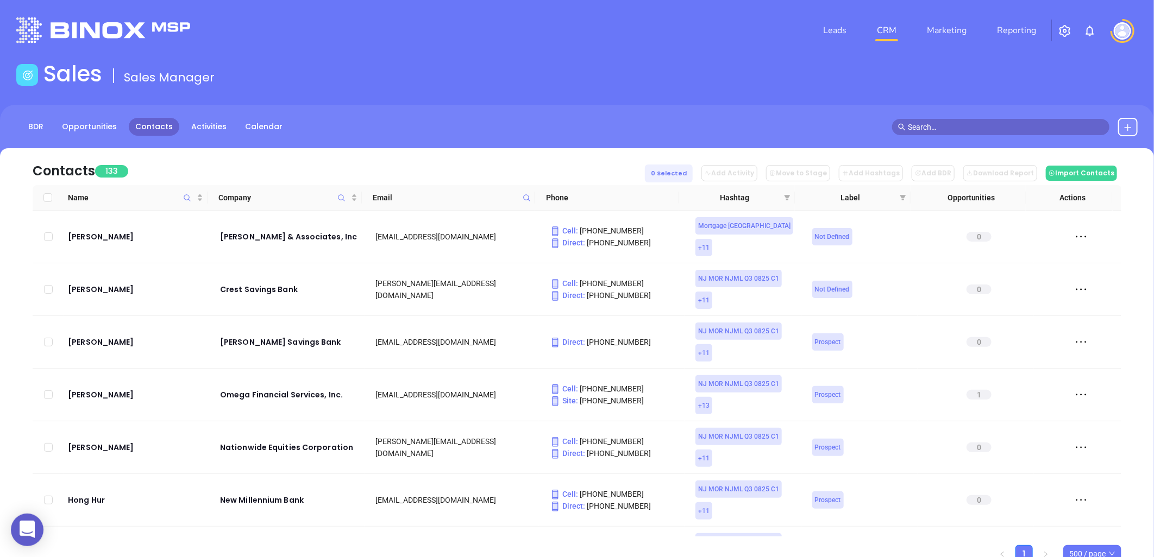
checkbox input "false"
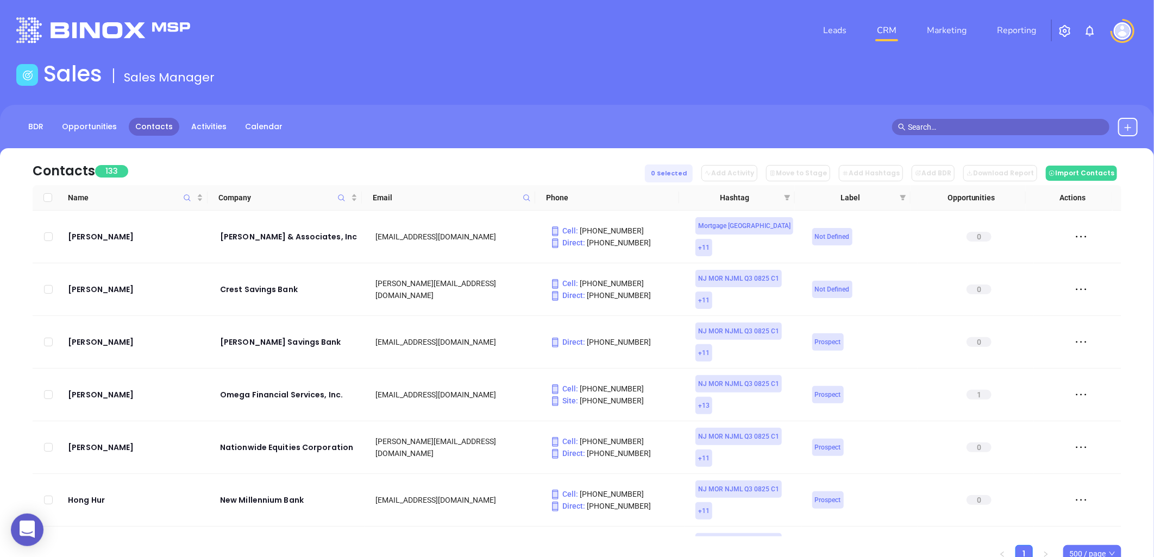
checkbox input "false"
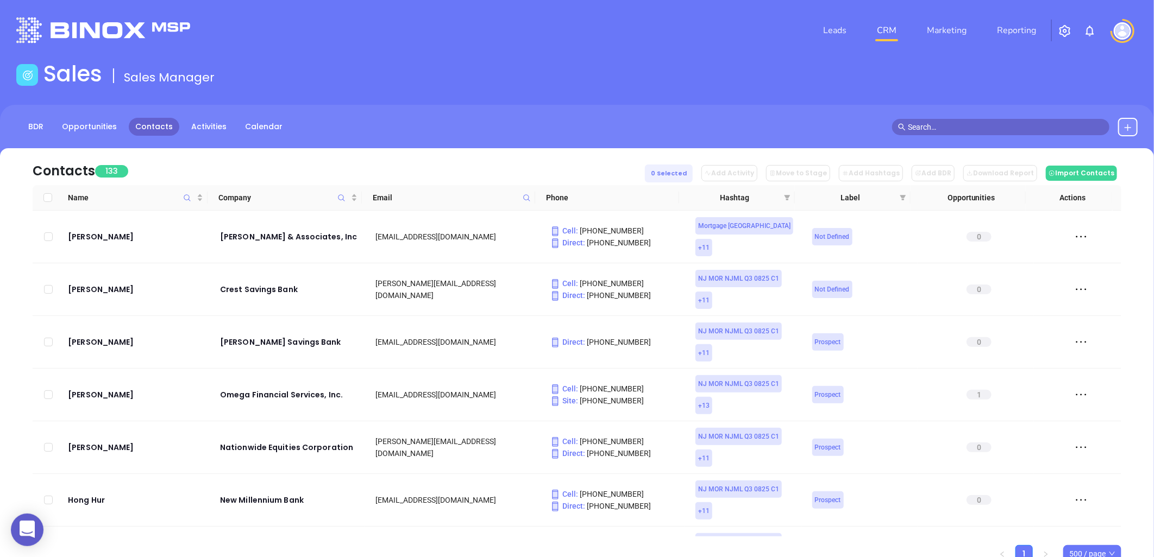
checkbox input "false"
click at [788, 193] on span at bounding box center [787, 198] width 11 height 16
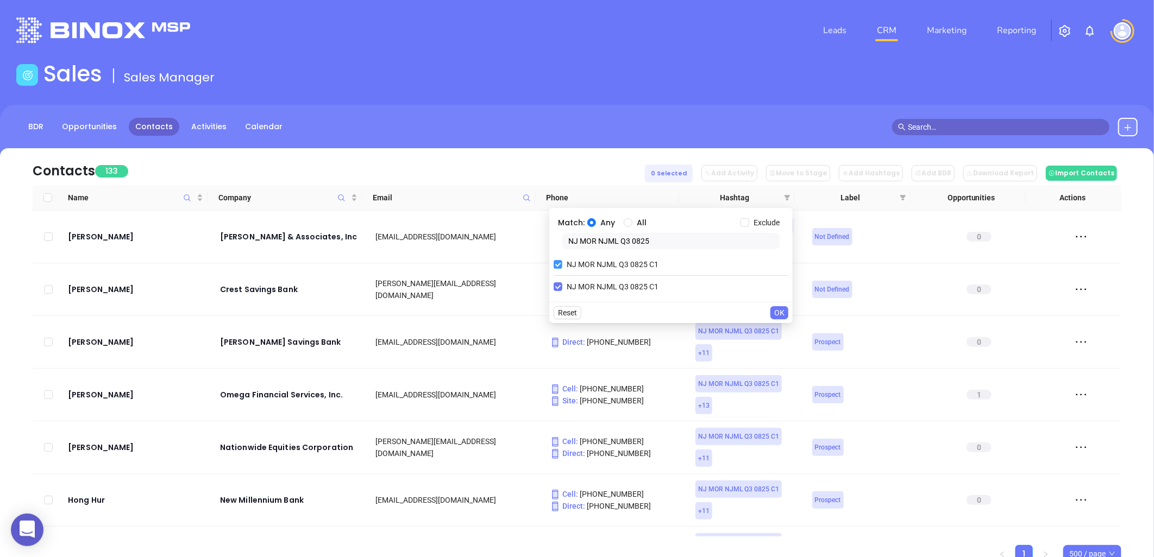
click at [560, 262] on input "NJ MOR NJML Q3 0825 C1" at bounding box center [558, 264] width 9 height 9
drag, startPoint x: 656, startPoint y: 243, endPoint x: 543, endPoint y: 258, distance: 114.0
click at [543, 258] on body "0 Leads CRM Marketing Reporting Financial Leads Leads Sales Sales Manager BDR O…" at bounding box center [577, 278] width 1154 height 557
click at [594, 266] on span "PA MOR PML Q3 0825 C1" at bounding box center [609, 265] width 95 height 12
click at [562, 266] on input "PA MOR PML Q3 0825 C1" at bounding box center [558, 265] width 9 height 9
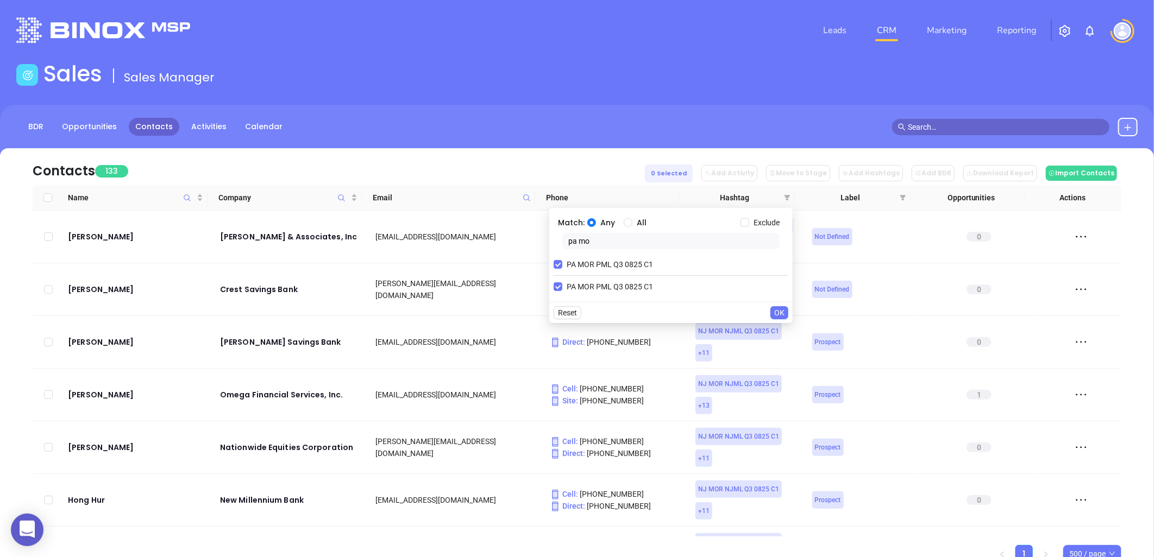
click at [777, 310] on span "OK" at bounding box center [779, 313] width 10 height 12
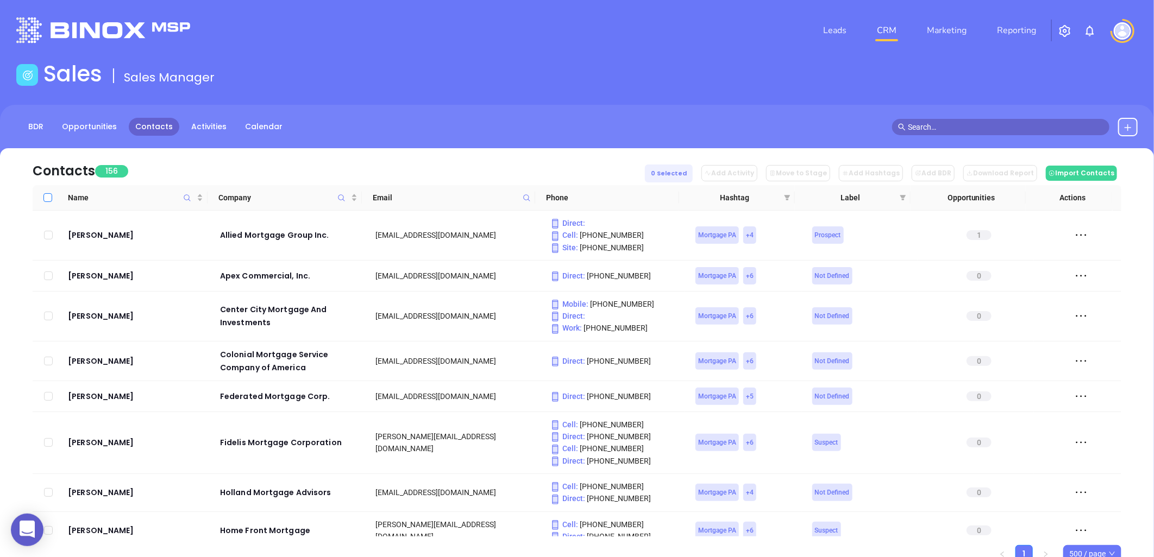
click at [50, 197] on input "Select all" at bounding box center [47, 197] width 9 height 9
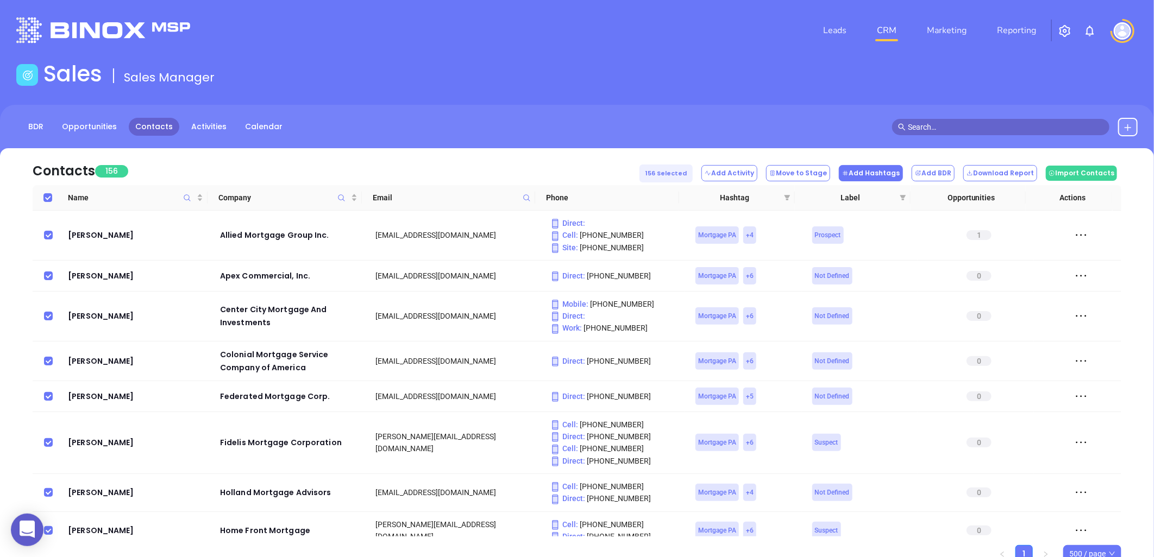
click at [888, 172] on button "Add Hashtags" at bounding box center [871, 173] width 64 height 16
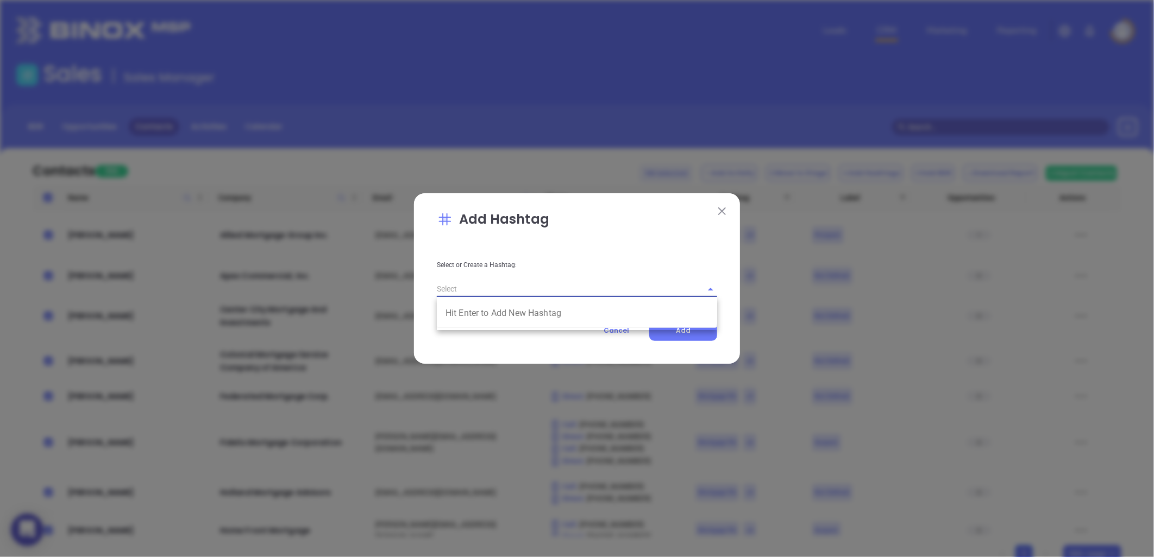
click at [544, 286] on input "text" at bounding box center [562, 289] width 250 height 16
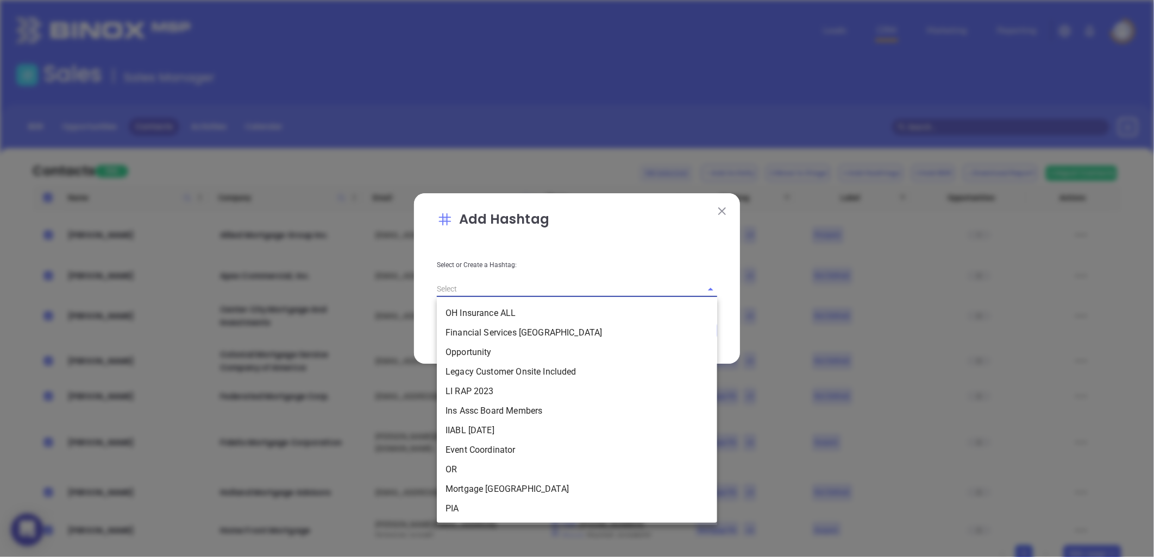
paste input "VickyQ32025 PAMort"
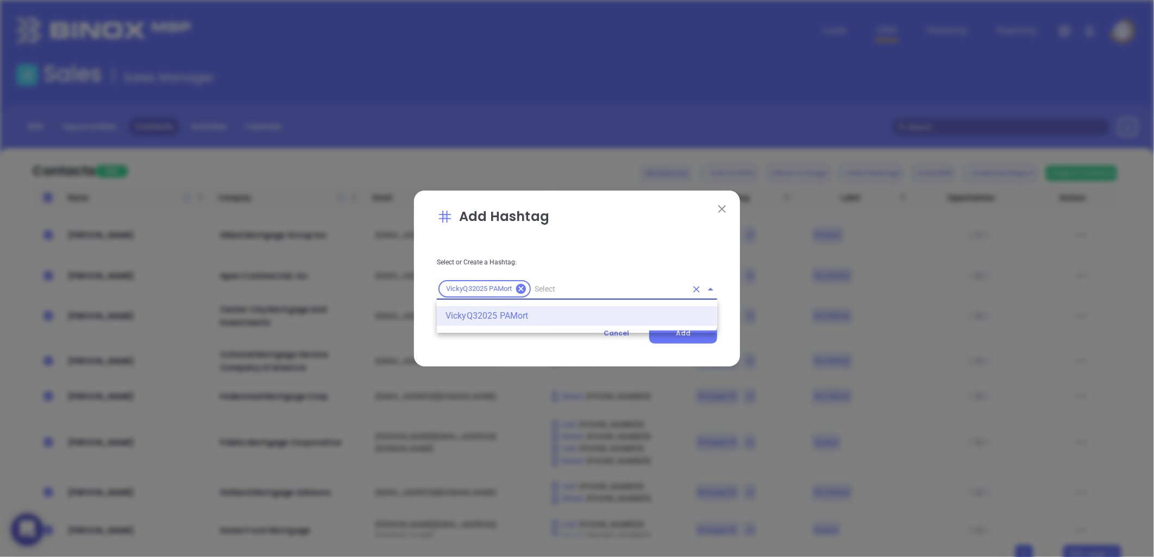
click at [468, 316] on li "VickyQ32025 PAMort" at bounding box center [577, 316] width 280 height 20
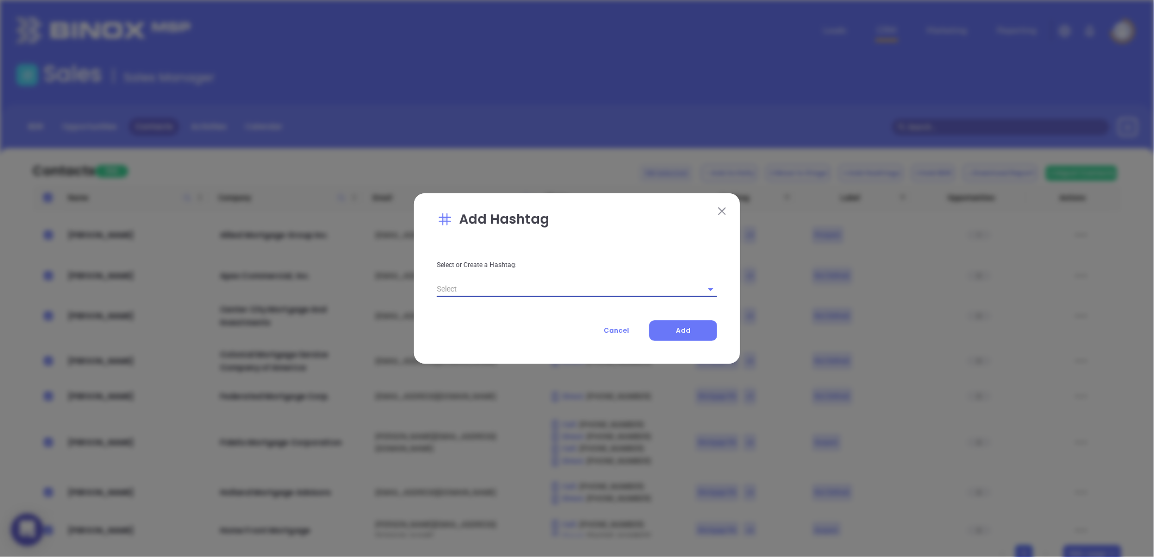
click at [478, 286] on input "text" at bounding box center [562, 289] width 250 height 16
click at [481, 310] on li "VickyQ32025 PAMort" at bounding box center [577, 314] width 280 height 20
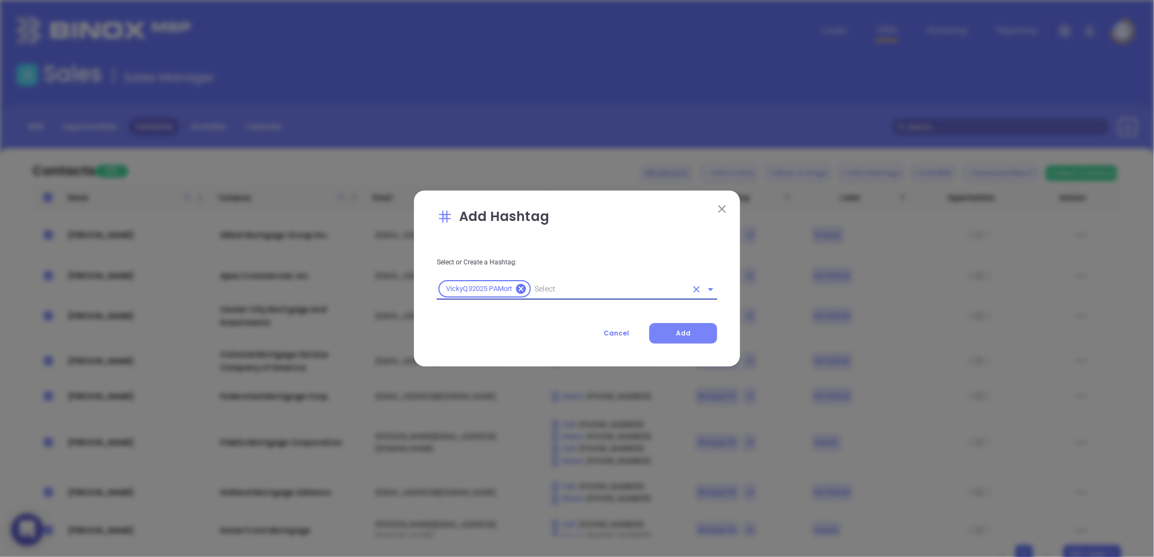
click at [689, 328] on button "Add" at bounding box center [683, 333] width 68 height 21
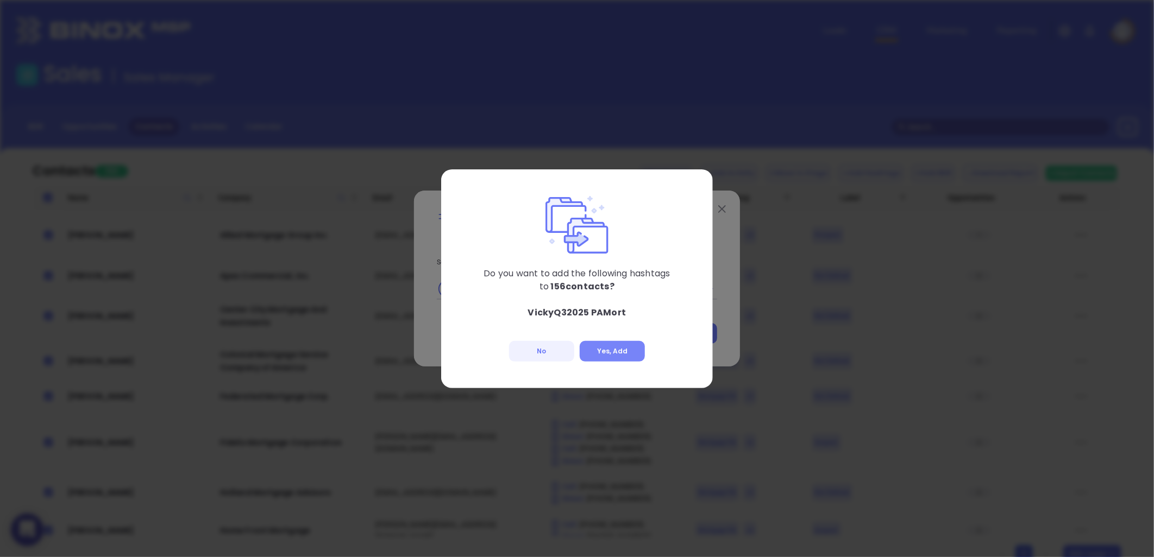
click at [624, 350] on button "Yes, Add" at bounding box center [612, 351] width 65 height 21
